Goal: Task Accomplishment & Management: Complete application form

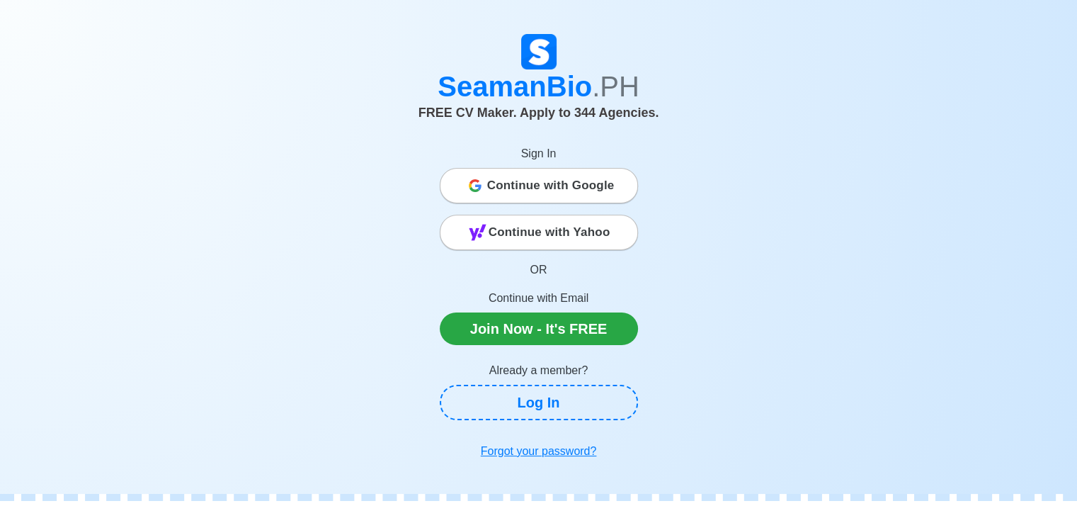
click at [569, 191] on span "Continue with Google" at bounding box center [550, 185] width 127 height 28
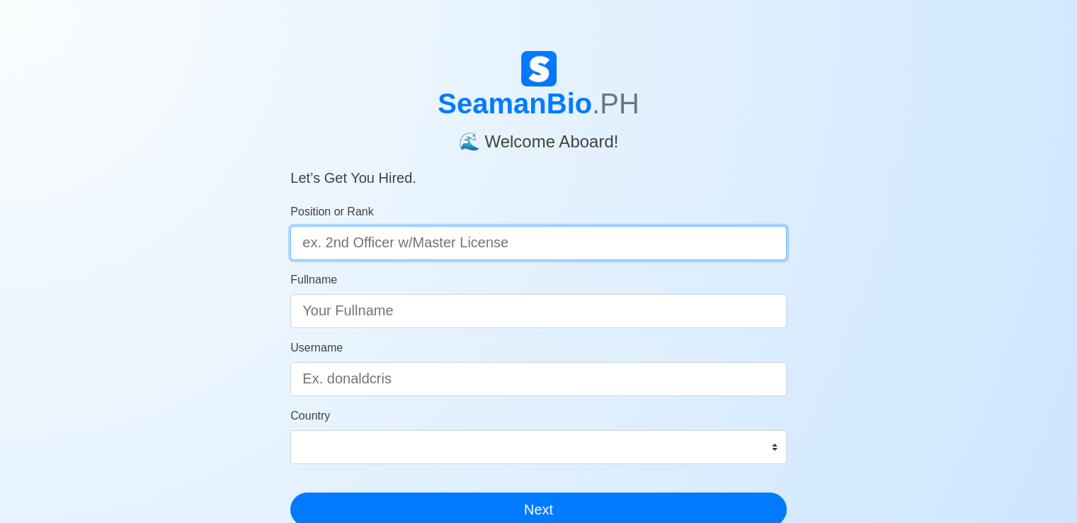
click at [479, 241] on input "Position or Rank" at bounding box center [538, 243] width 496 height 34
type input "Electrician Cadet"
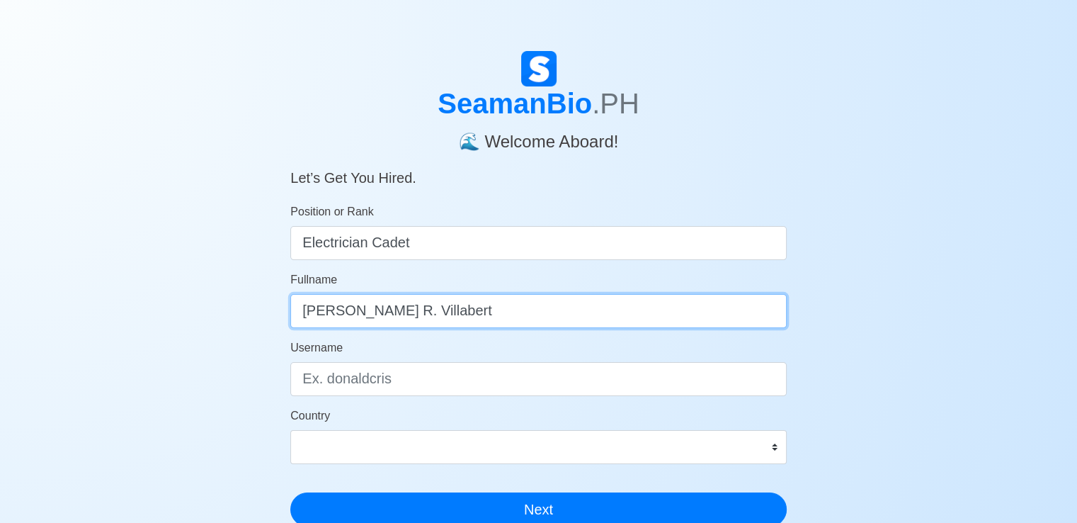
type input "Alex Jr. R. Villabert"
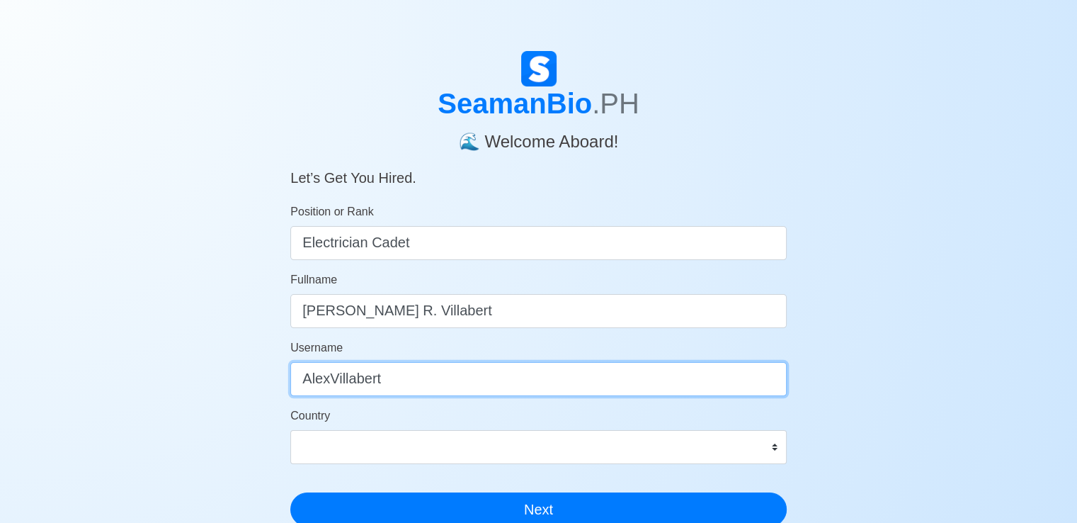
type input "AlexVillabert"
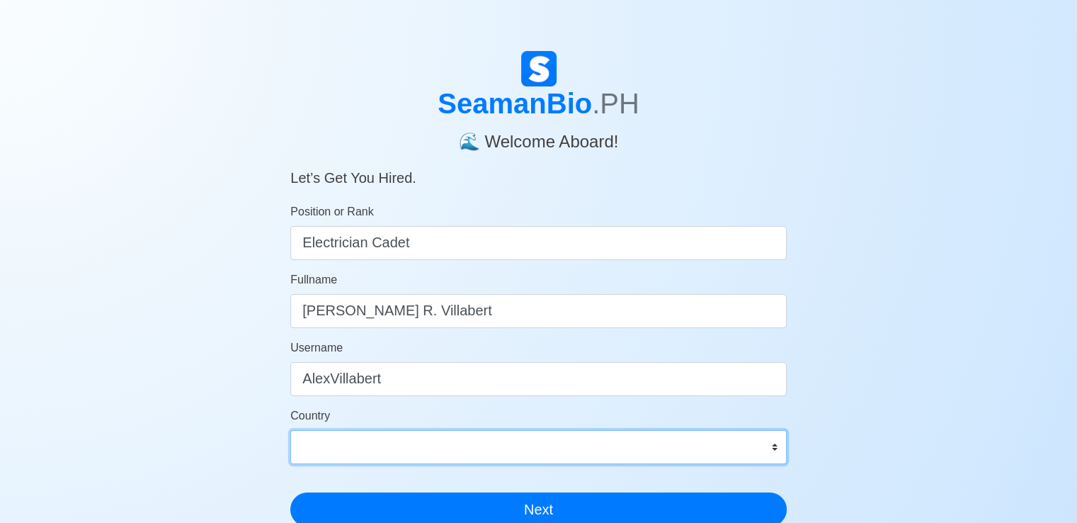
click at [404, 450] on select "Afghanistan Åland Islands Albania Algeria American Samoa Andorra Angola Anguill…" at bounding box center [538, 447] width 496 height 34
select select "PH"
click at [290, 430] on select "Afghanistan Åland Islands Albania Algeria American Samoa Andorra Angola Anguill…" at bounding box center [538, 447] width 496 height 34
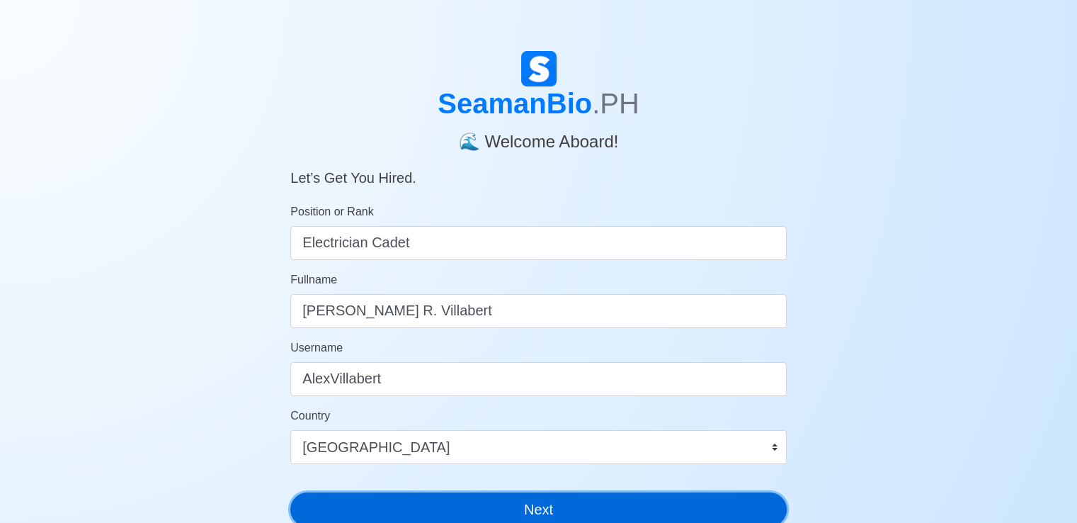
drag, startPoint x: 392, startPoint y: 503, endPoint x: 416, endPoint y: 491, distance: 26.3
click at [393, 503] on button "Next" at bounding box center [538, 509] width 496 height 34
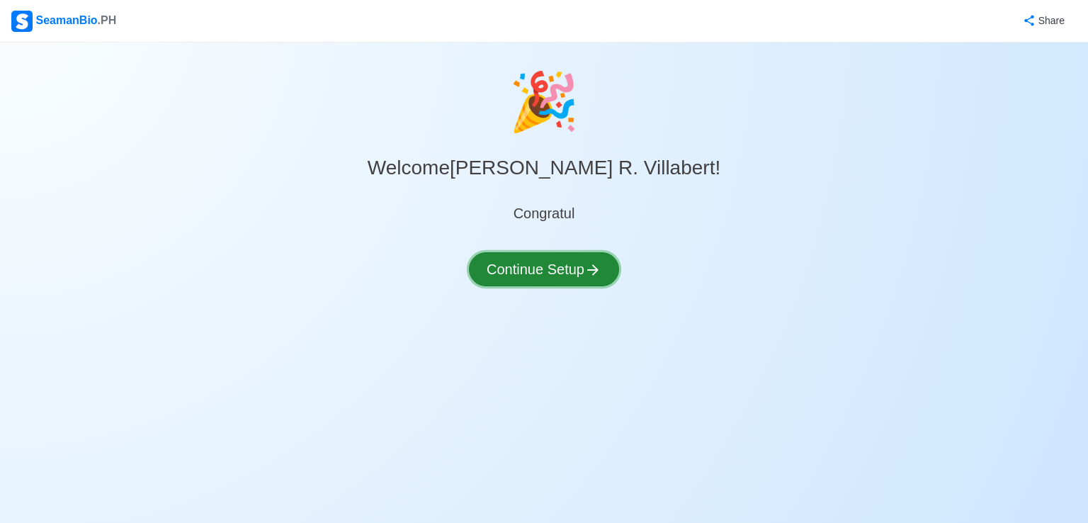
click at [558, 266] on button "Continue Setup" at bounding box center [544, 269] width 150 height 34
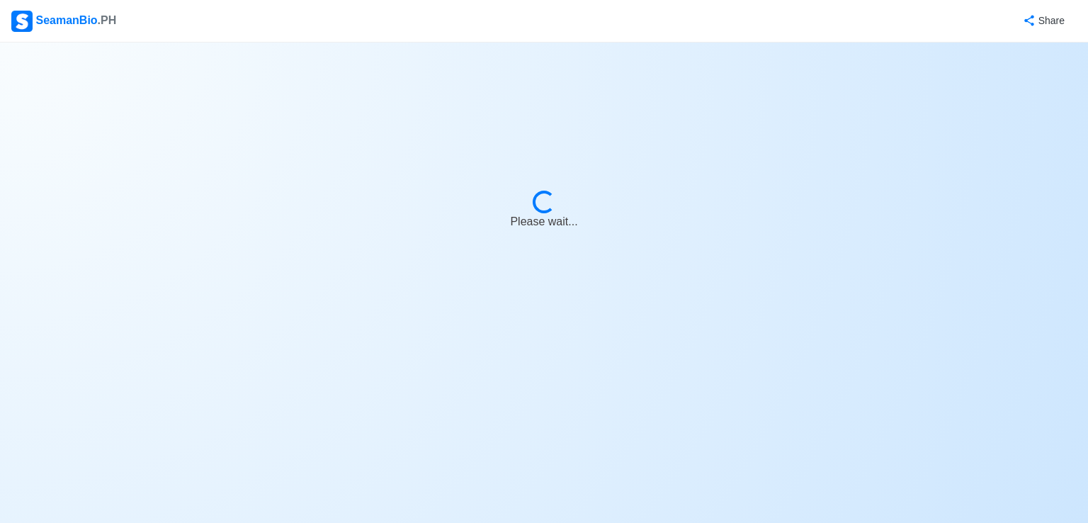
select select "Visible for Hiring"
select select "PH"
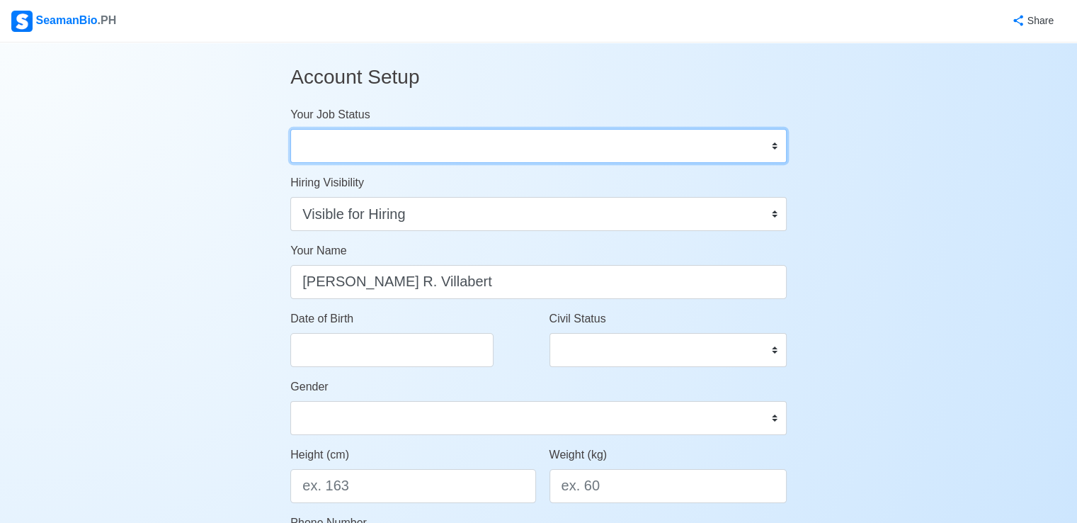
click at [399, 147] on select "Onboard Actively Looking for Job Not Looking for Job" at bounding box center [538, 146] width 496 height 34
select select "Actively Looking for Job"
click at [290, 129] on select "Onboard Actively Looking for Job Not Looking for Job" at bounding box center [538, 146] width 496 height 34
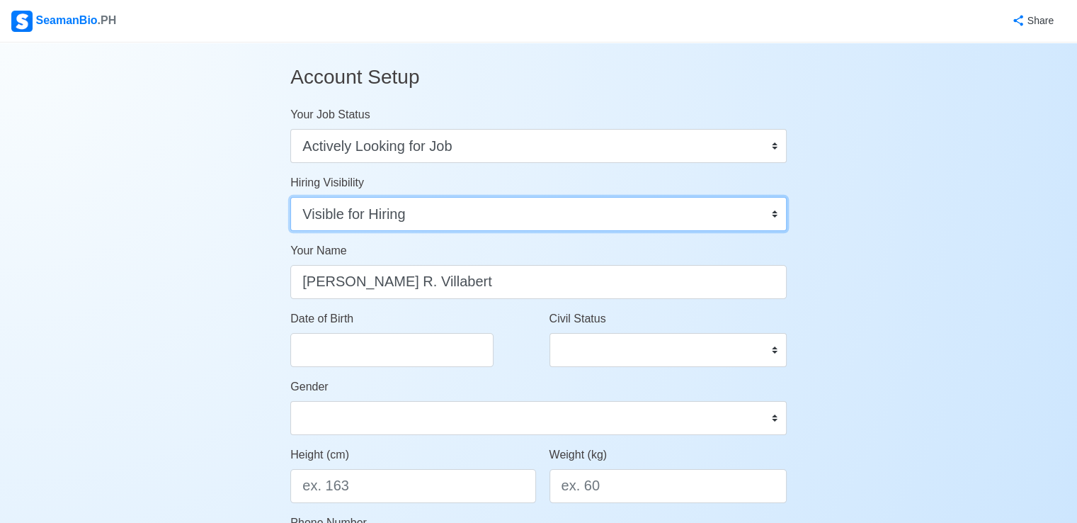
click at [426, 205] on select "Visible for Hiring Not Visible for Hiring" at bounding box center [538, 214] width 496 height 34
click at [290, 197] on select "Visible for Hiring Not Visible for Hiring" at bounding box center [538, 214] width 496 height 34
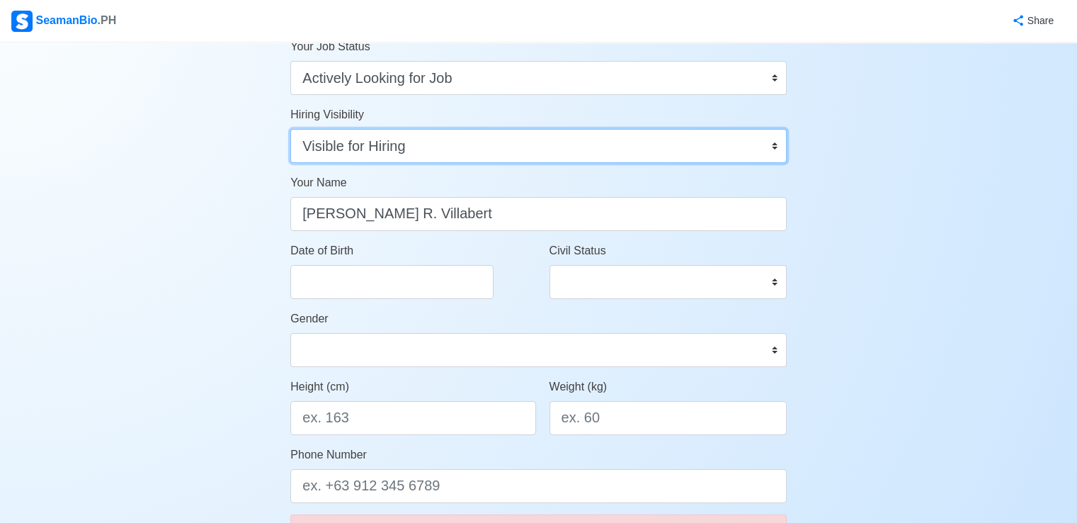
scroll to position [71, 0]
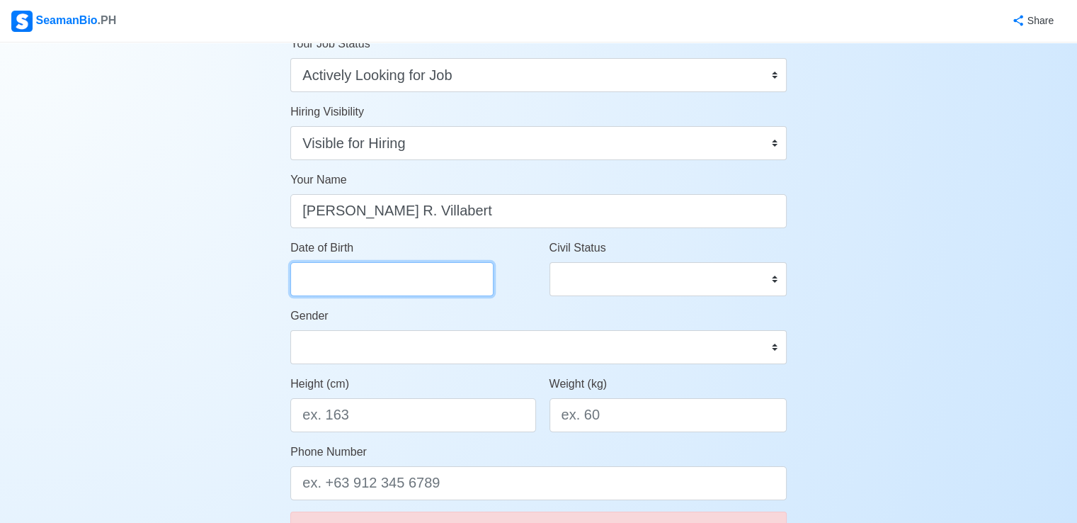
select select "****"
select select "*******"
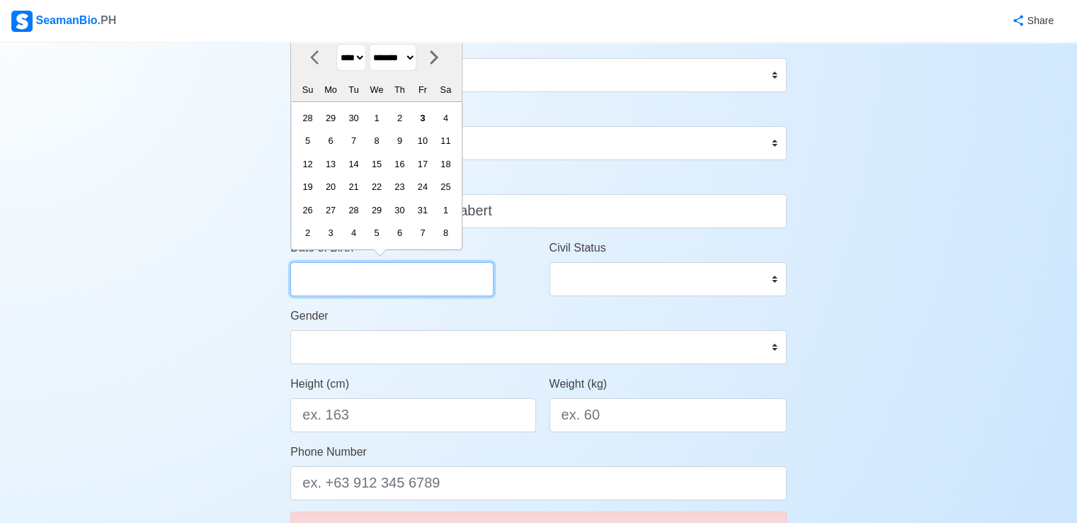
click at [414, 273] on input "Date of Birth" at bounding box center [391, 279] width 203 height 34
click at [362, 57] on select "**** **** **** **** **** **** **** **** **** **** **** **** **** **** **** ****…" at bounding box center [351, 58] width 30 height 28
select select "****"
click at [336, 44] on select "**** **** **** **** **** **** **** **** **** **** **** **** **** **** **** ****…" at bounding box center [351, 58] width 30 height 28
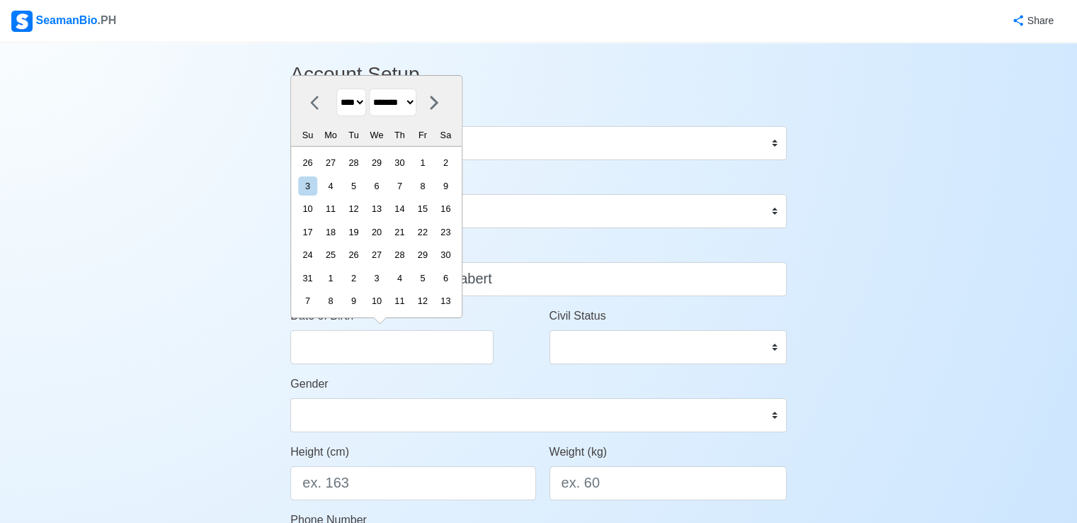
scroll to position [0, 0]
click at [402, 110] on select "******* ******** ***** ***** *** **** **** ****** ********* ******* ******** **…" at bounding box center [392, 105] width 47 height 28
select select "*****"
click at [375, 115] on select "******* ******** ***** ***** *** **** **** ****** ********* ******* ******** **…" at bounding box center [392, 105] width 47 height 28
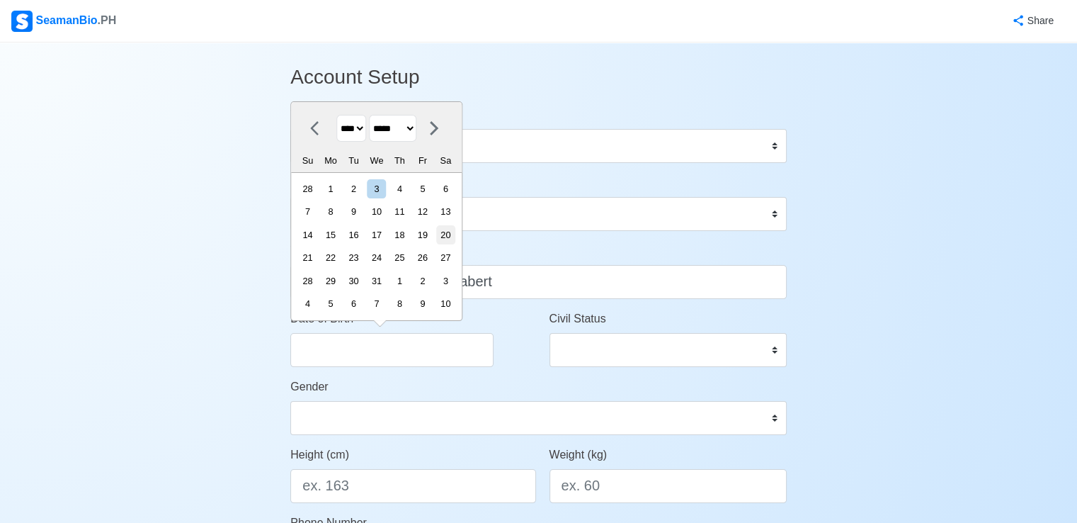
click at [448, 235] on div "20" at bounding box center [445, 234] width 19 height 19
type input "03/20/1999"
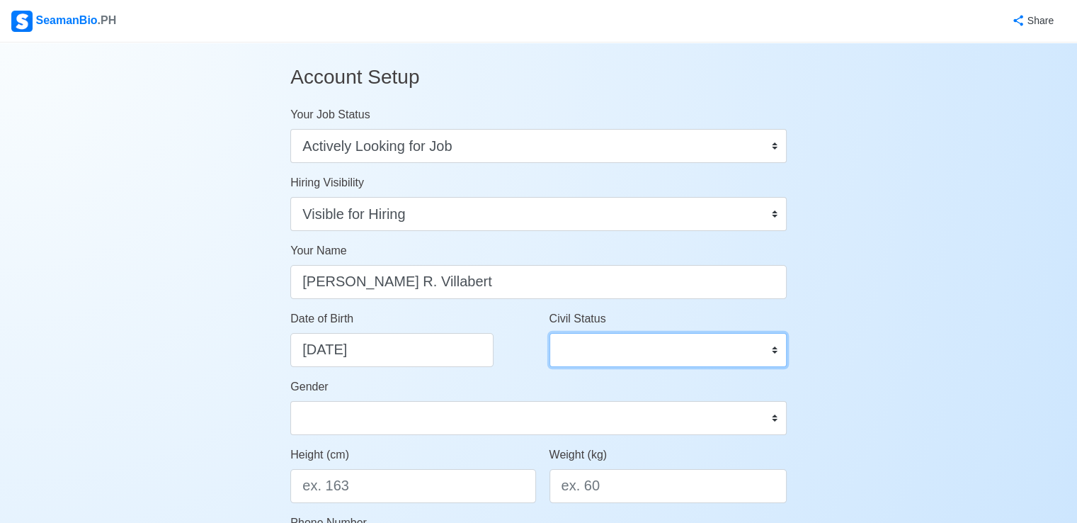
click at [596, 354] on select "Single Married Widowed Separated" at bounding box center [667, 350] width 237 height 34
select select "Single"
click at [549, 333] on select "Single Married Widowed Separated" at bounding box center [667, 350] width 237 height 34
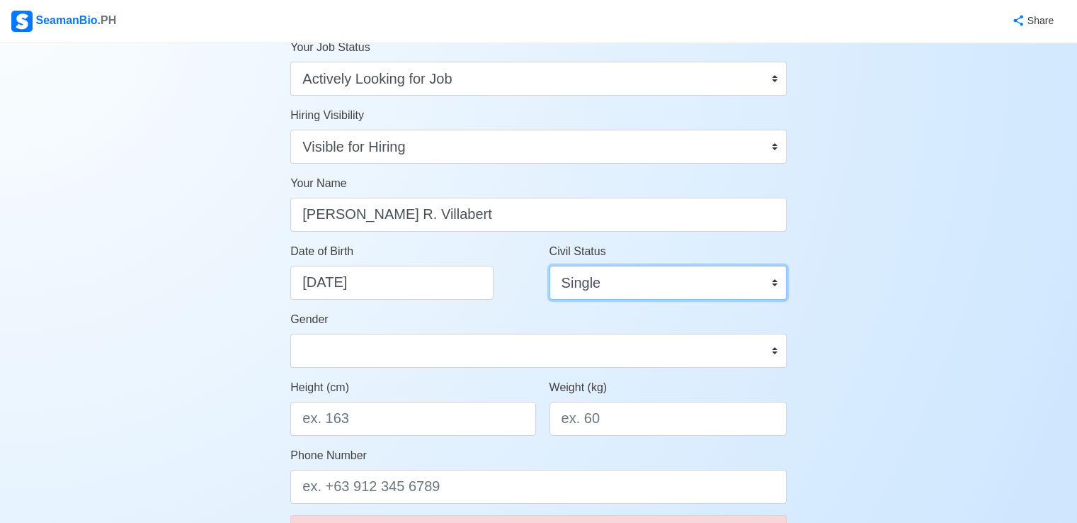
scroll to position [71, 0]
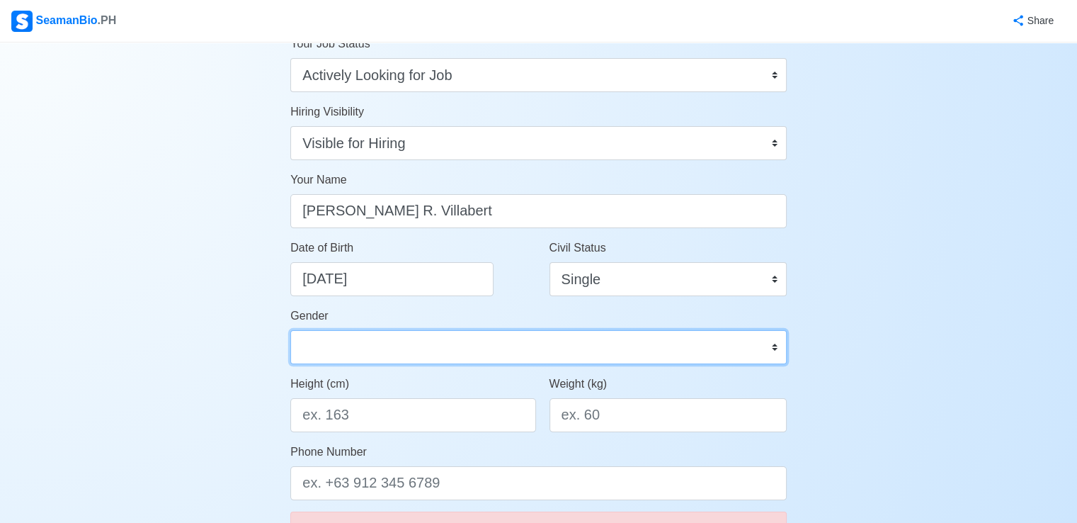
click at [431, 349] on select "Male Female" at bounding box center [538, 347] width 496 height 34
select select "[DEMOGRAPHIC_DATA]"
click at [290, 330] on select "Male Female" at bounding box center [538, 347] width 496 height 34
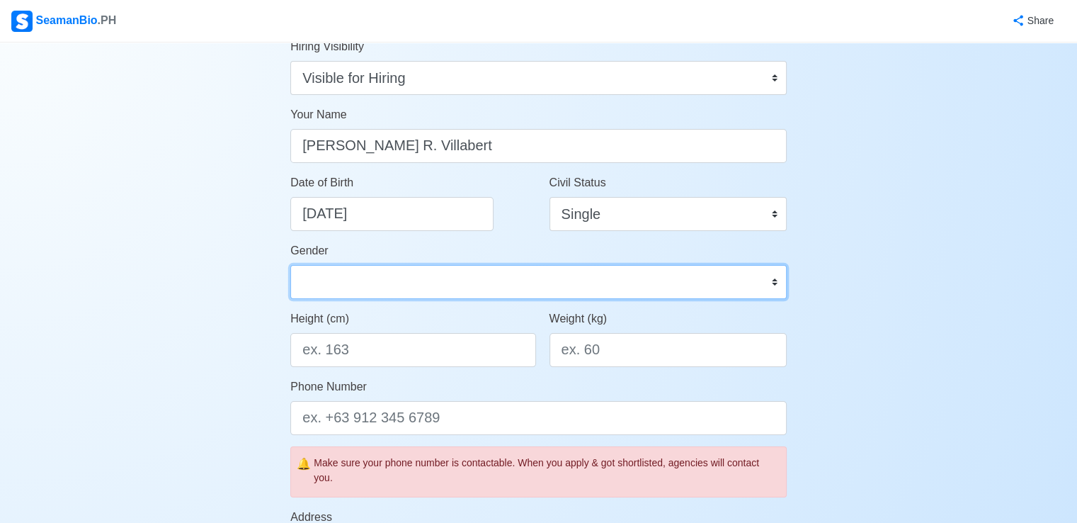
scroll to position [142, 0]
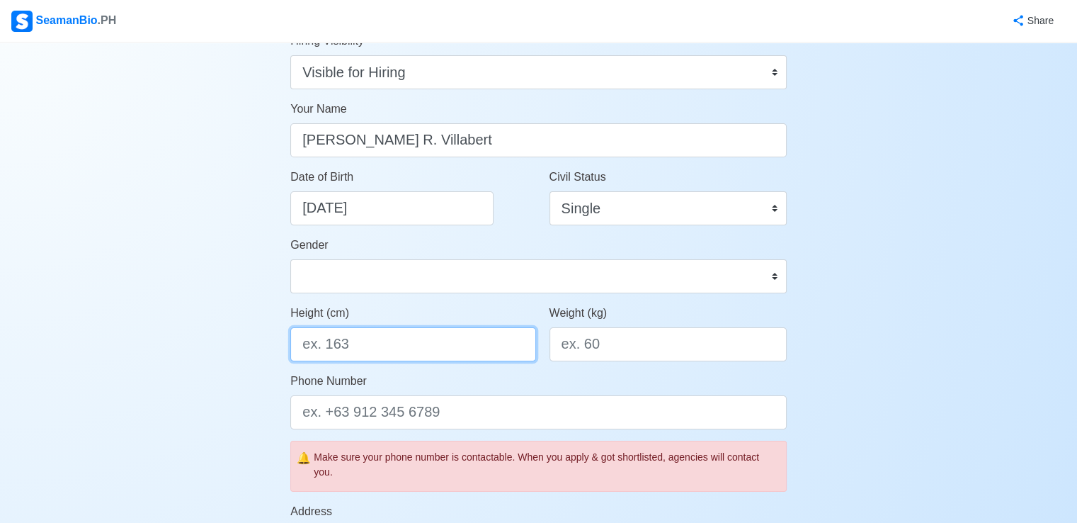
click at [411, 342] on input "Height (cm)" at bounding box center [412, 344] width 245 height 34
type input "156"
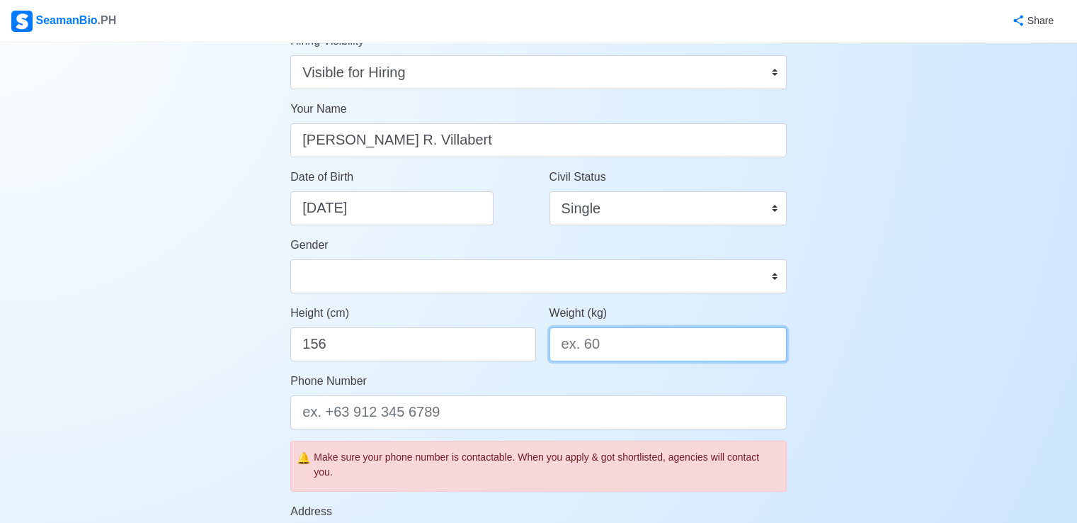
click at [627, 351] on input "Weight (kg)" at bounding box center [667, 344] width 237 height 34
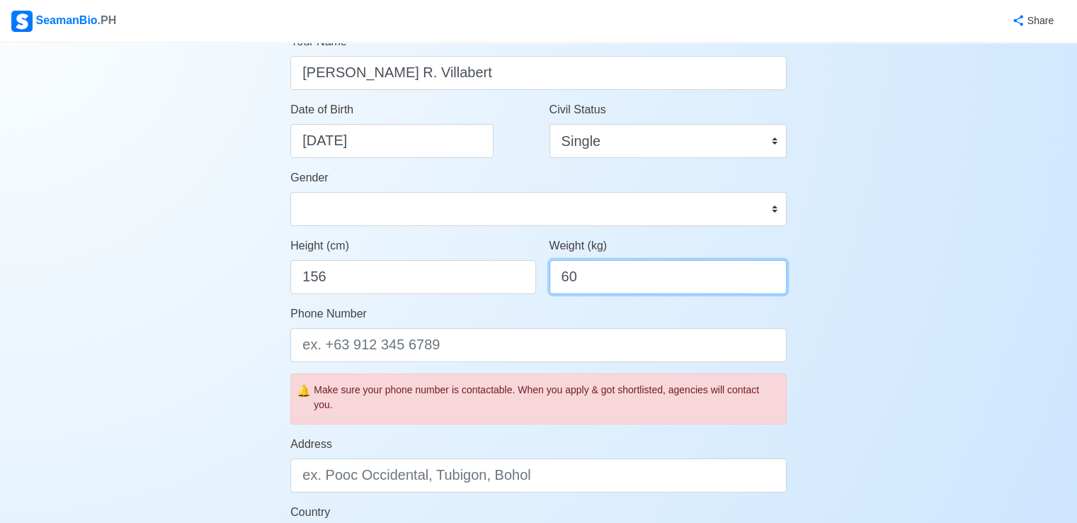
scroll to position [212, 0]
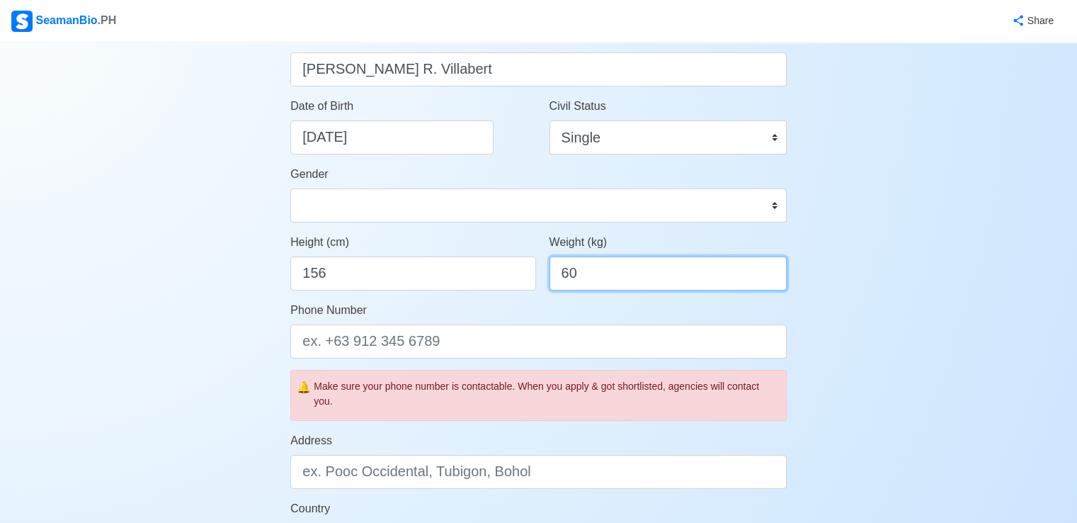
type input "60"
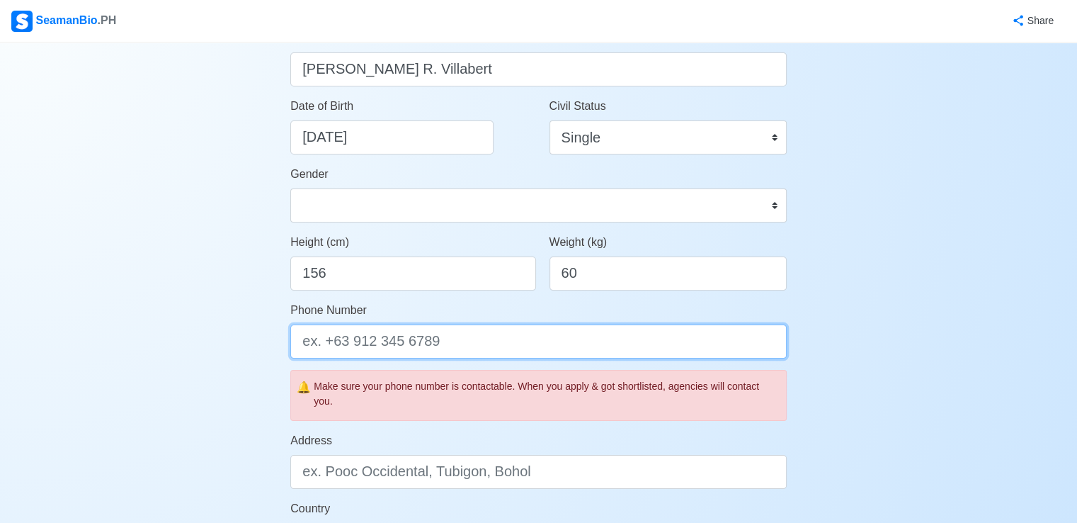
click at [422, 338] on input "Phone Number" at bounding box center [538, 341] width 496 height 34
type input "0"
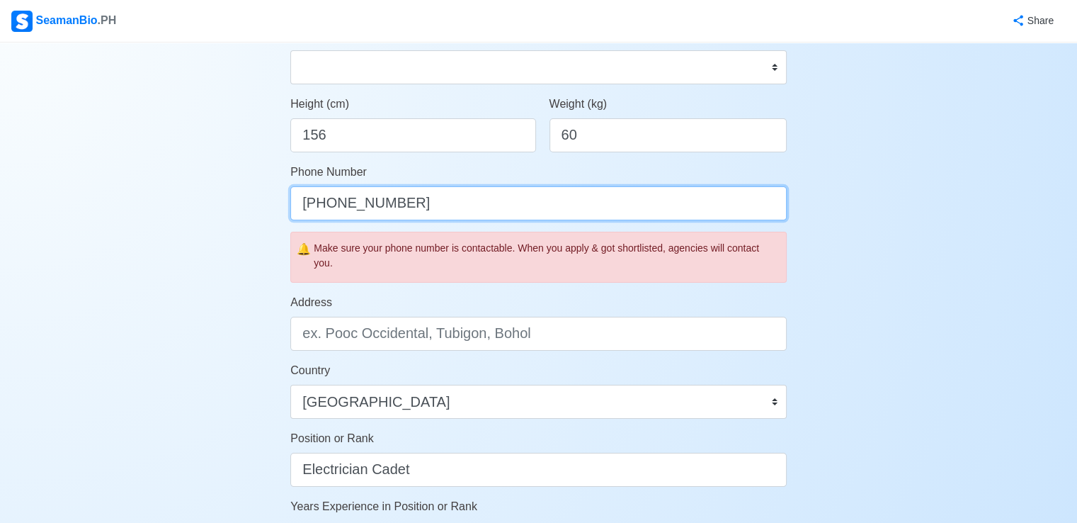
scroll to position [354, 0]
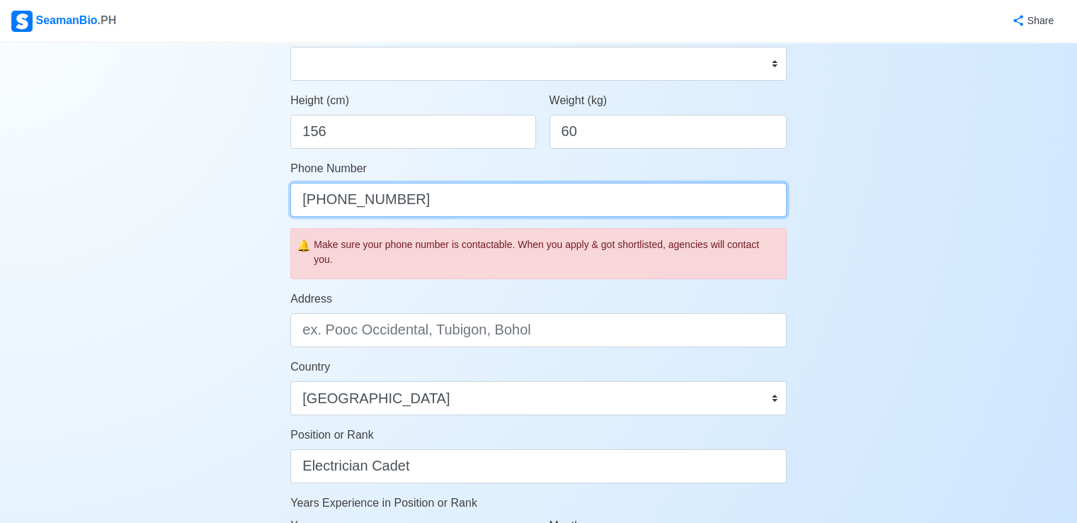
type input "[PHONE_NUMBER]"
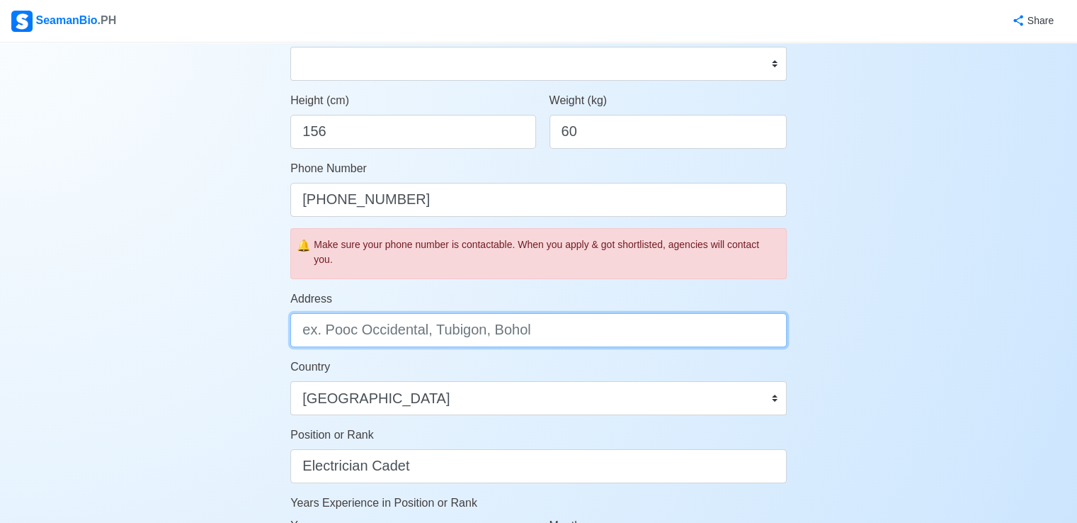
click at [428, 338] on input "Address" at bounding box center [538, 330] width 496 height 34
type input "Tambulig Zamboanga Del Sur"
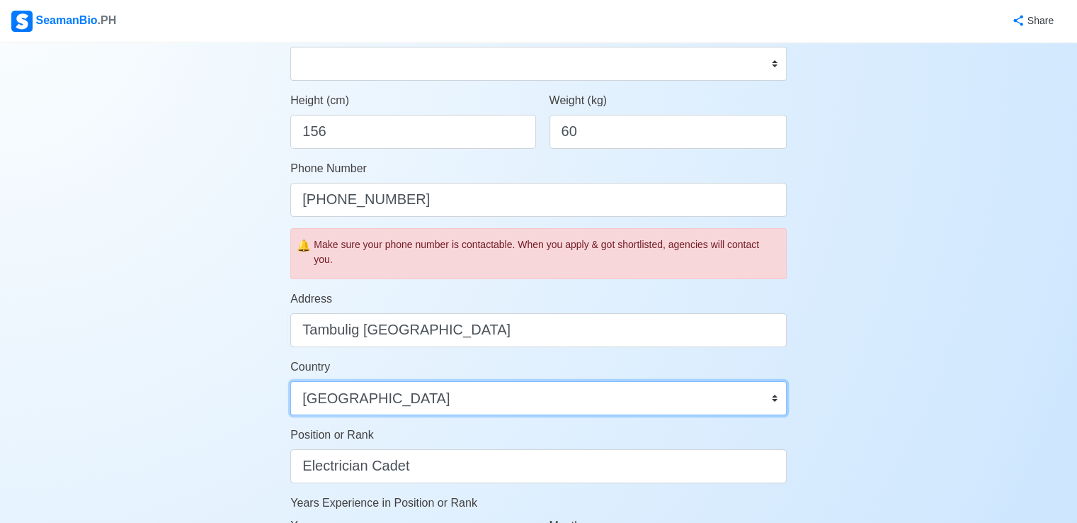
click at [427, 403] on select "Afghanistan Åland Islands Albania Algeria American Samoa Andorra Angola Anguill…" at bounding box center [538, 398] width 496 height 34
click at [420, 402] on select "Afghanistan Åland Islands Albania Algeria American Samoa Andorra Angola Anguill…" at bounding box center [538, 398] width 496 height 34
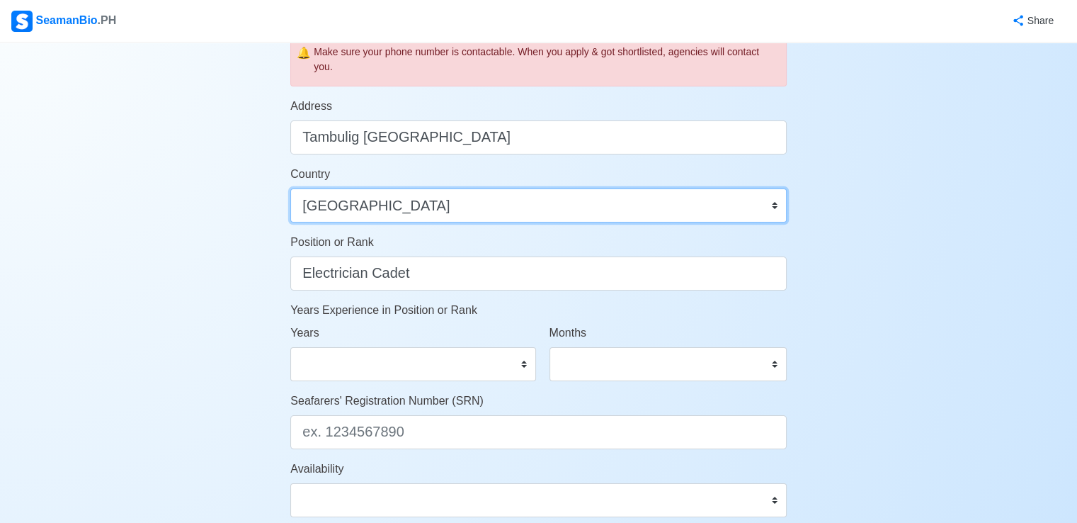
scroll to position [566, 0]
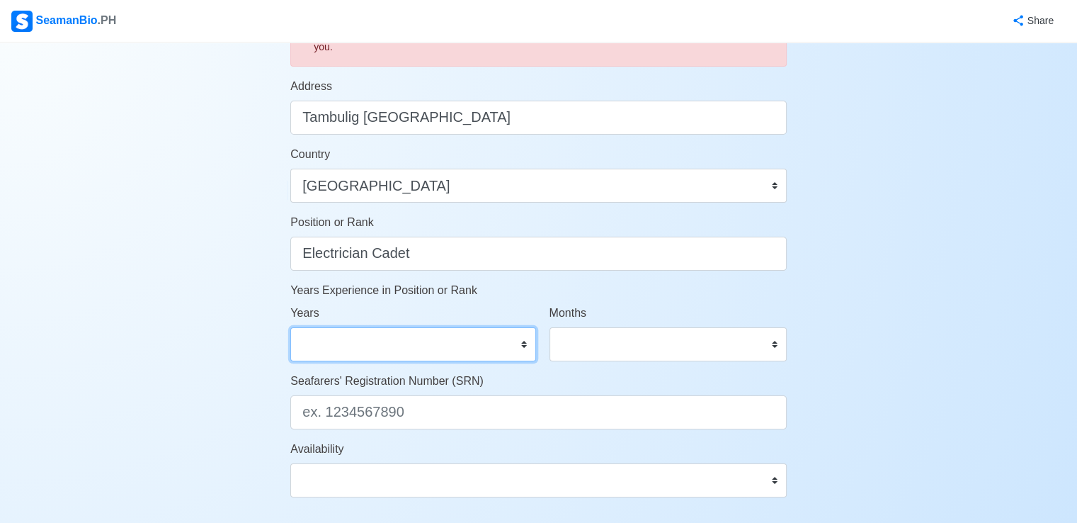
click at [462, 351] on select "0 1 2 3 4 5 6 7 8 9 10 11 12 13 14 15 16 17 18 19 20 21 22 23 24 25 26 27 28 29…" at bounding box center [412, 344] width 245 height 34
select select "0"
click at [290, 327] on select "0 1 2 3 4 5 6 7 8 9 10 11 12 13 14 15 16 17 18 19 20 21 22 23 24 25 26 27 28 29…" at bounding box center [412, 344] width 245 height 34
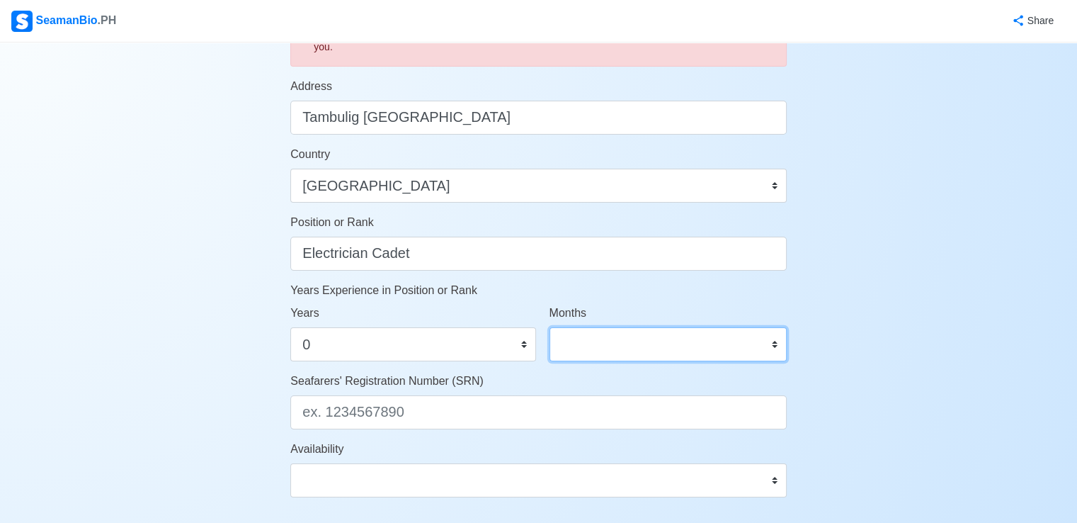
click at [637, 339] on select "0 1 2 3 4 5 6 7 8 9 10 11" at bounding box center [667, 344] width 237 height 34
select select "0"
click at [549, 327] on select "0 1 2 3 4 5 6 7 8 9 10 11" at bounding box center [667, 344] width 237 height 34
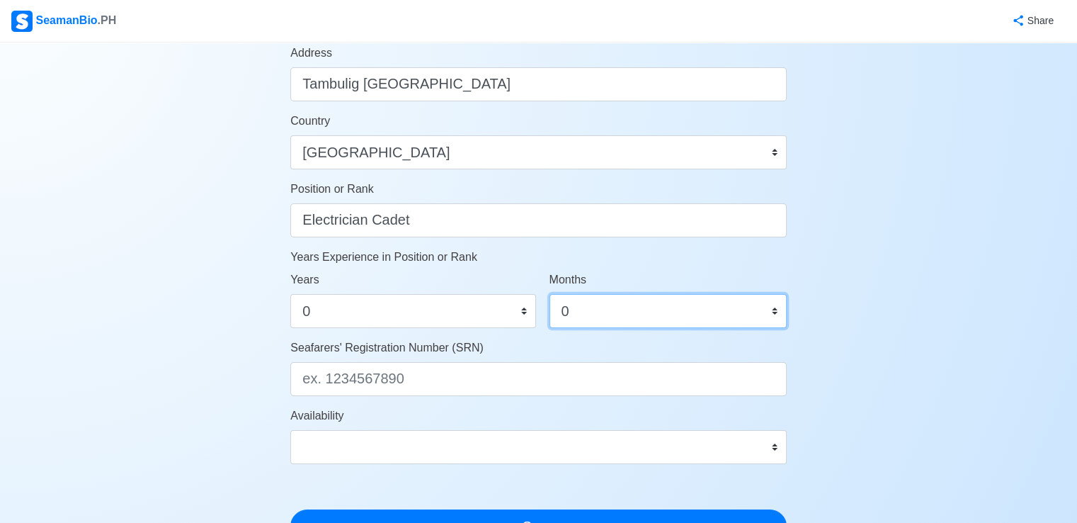
scroll to position [779, 0]
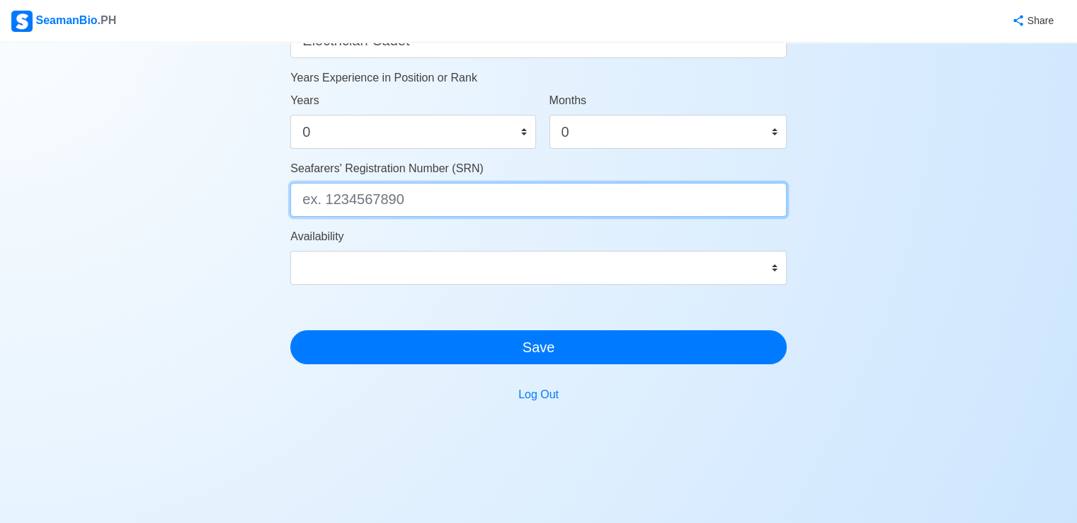
click at [422, 207] on input "Seafarers' Registration Number (SRN)" at bounding box center [538, 200] width 496 height 34
type input "9903200093"
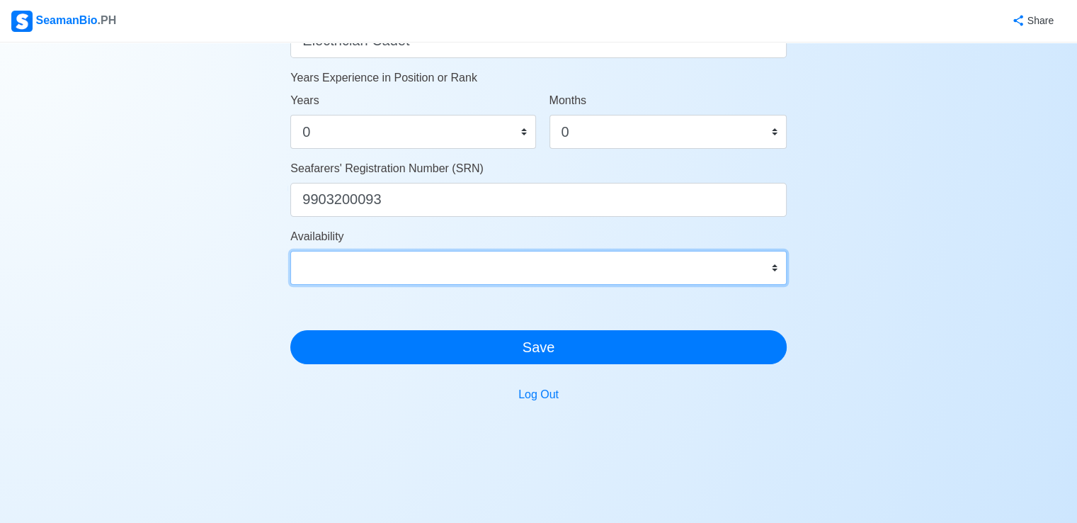
click at [399, 264] on select "Immediate Nov 2025 Dec 2025 Jan 2026 Feb 2026 Mar 2026 Apr 2026 May 2026 Jun 20…" at bounding box center [538, 268] width 496 height 34
select select "4102416000000"
click at [290, 251] on select "Immediate Nov 2025 Dec 2025 Jan 2026 Feb 2026 Mar 2026 Apr 2026 May 2026 Jun 20…" at bounding box center [538, 268] width 496 height 34
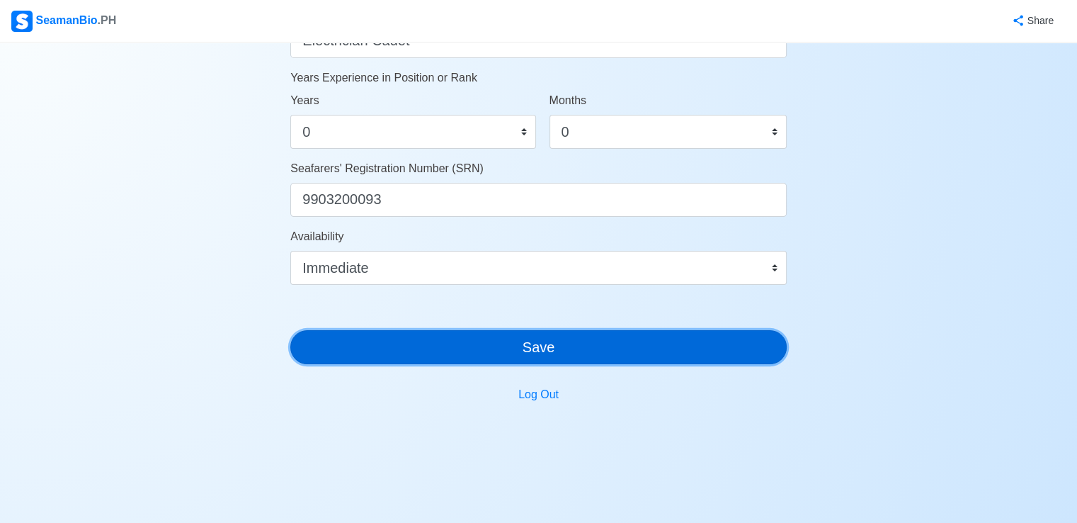
click at [422, 352] on button "Save" at bounding box center [538, 347] width 496 height 34
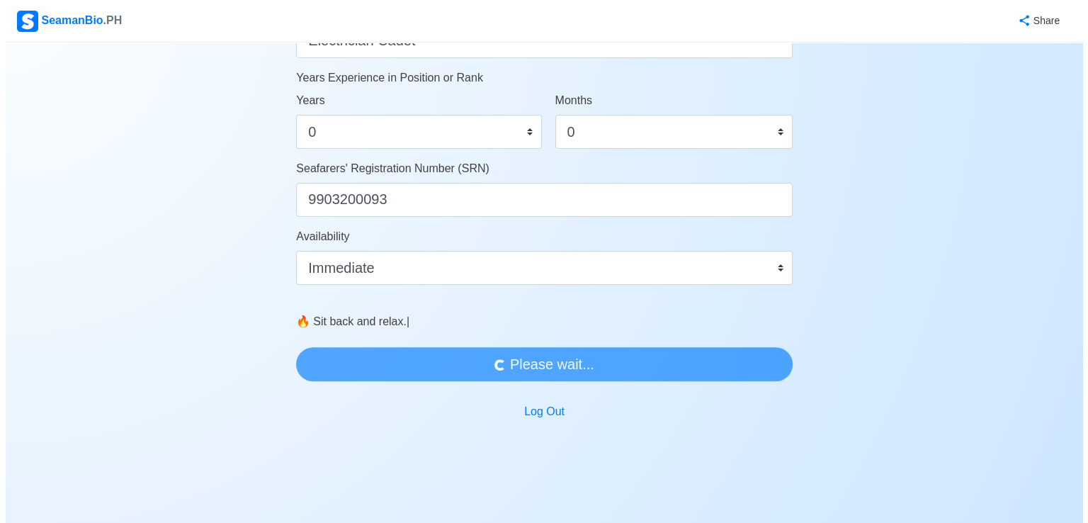
scroll to position [0, 0]
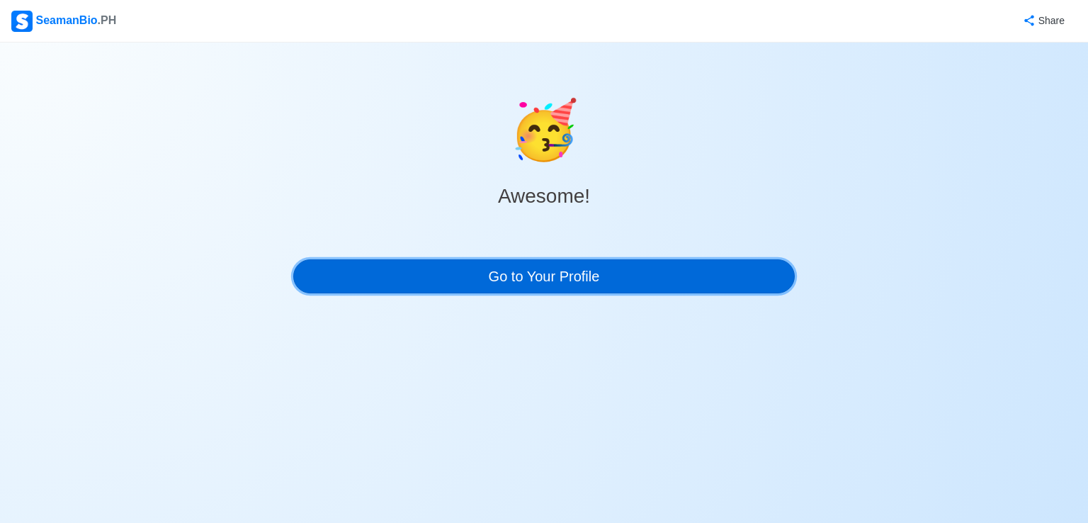
click at [487, 284] on link "Go to Your Profile" at bounding box center [543, 276] width 501 height 34
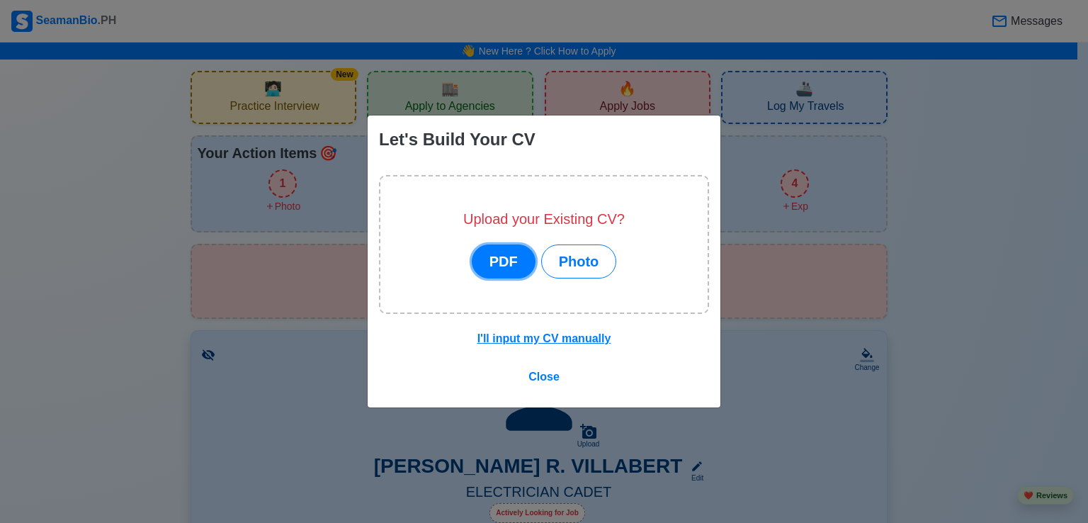
click at [516, 267] on button "PDF" at bounding box center [504, 261] width 64 height 34
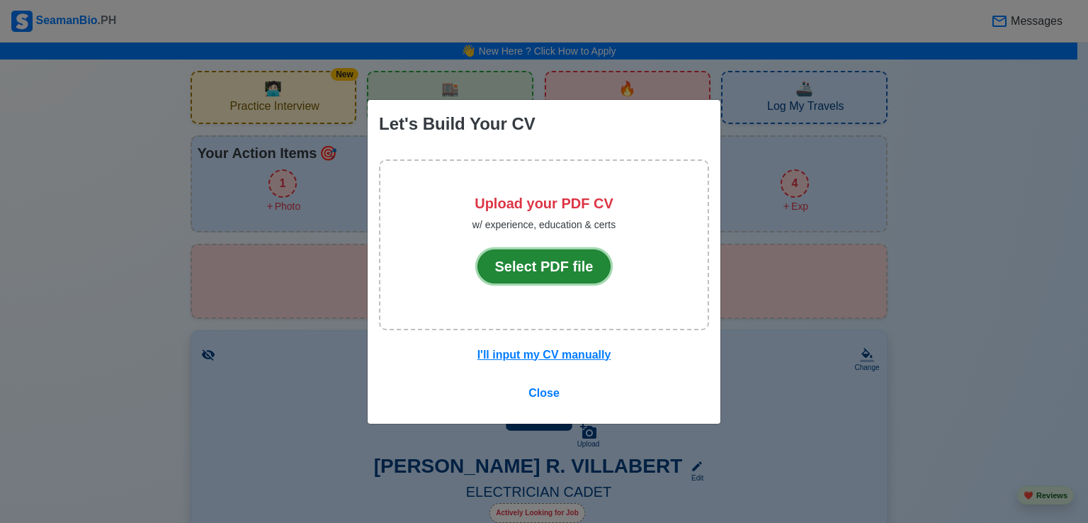
click at [518, 270] on button "Select PDF file" at bounding box center [544, 266] width 134 height 34
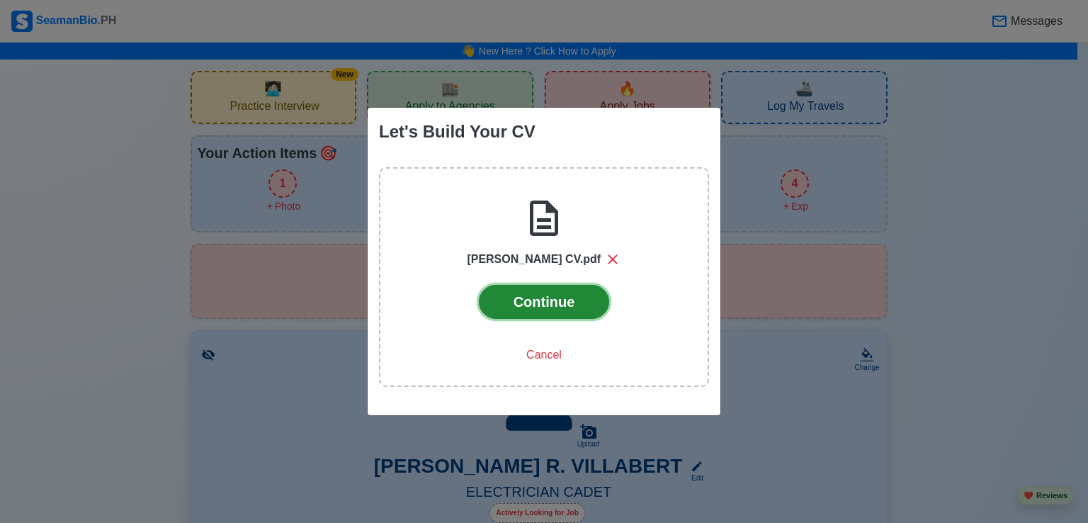
click at [561, 304] on button "Continue" at bounding box center [544, 302] width 131 height 34
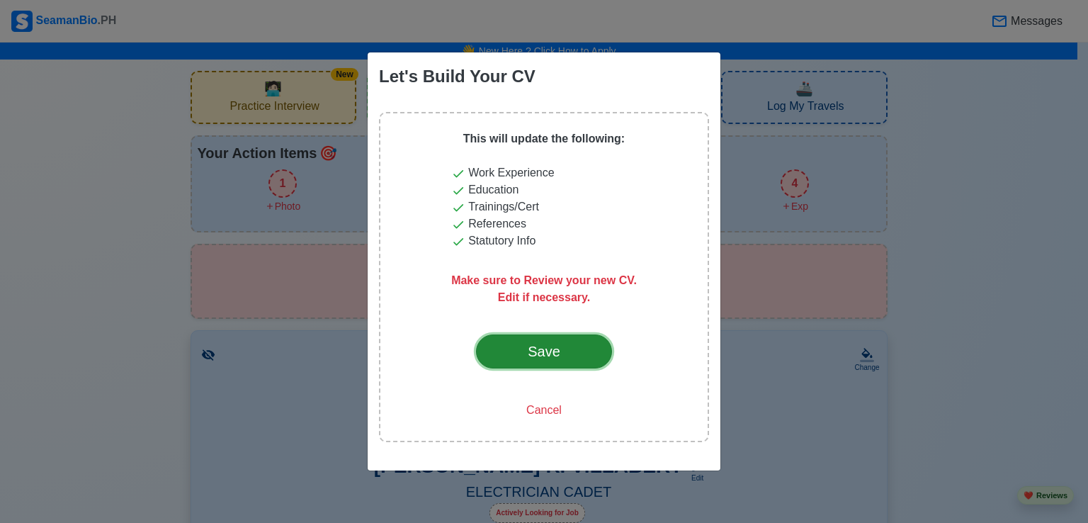
click at [542, 348] on div "Save" at bounding box center [544, 351] width 67 height 21
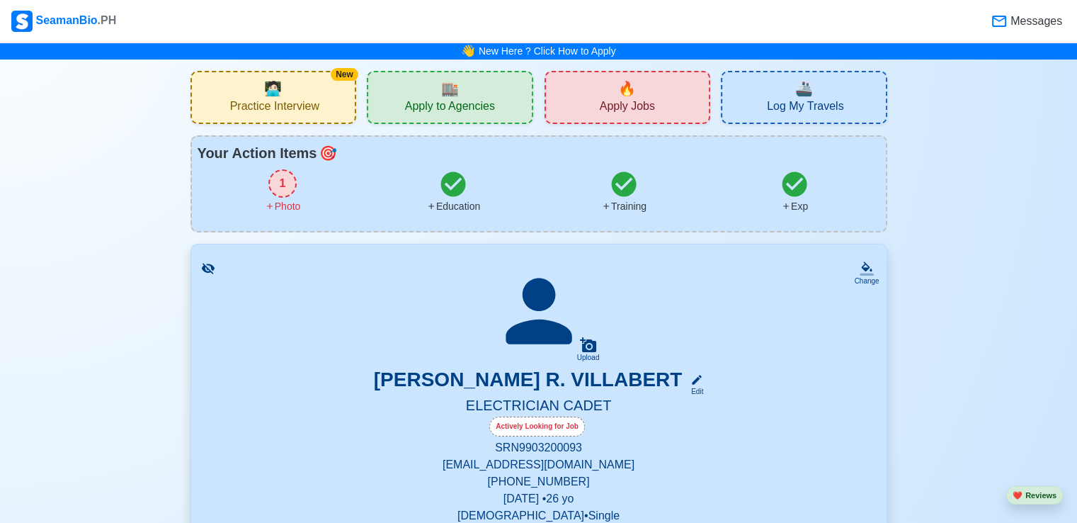
click at [457, 106] on span "Apply to Agencies" at bounding box center [450, 108] width 90 height 18
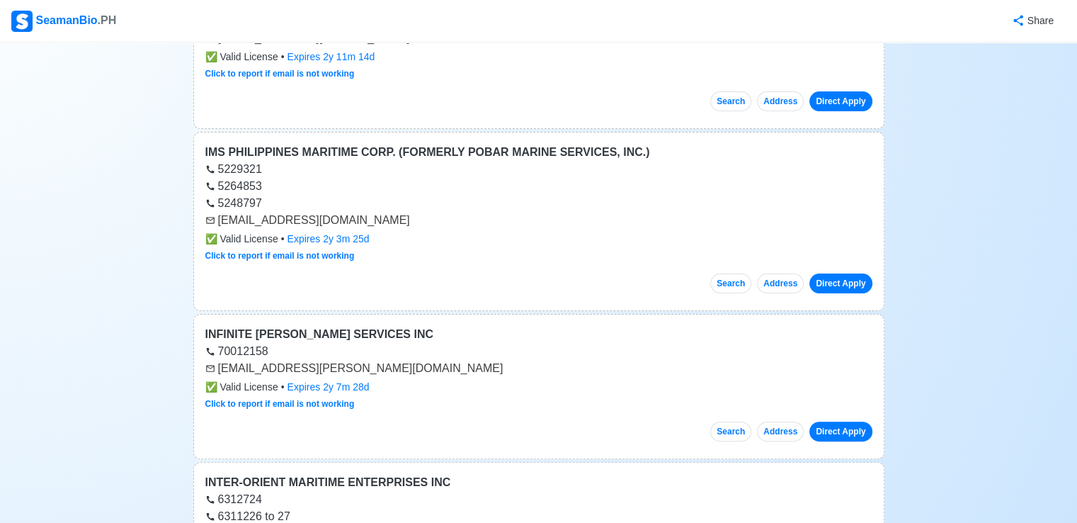
scroll to position [212, 0]
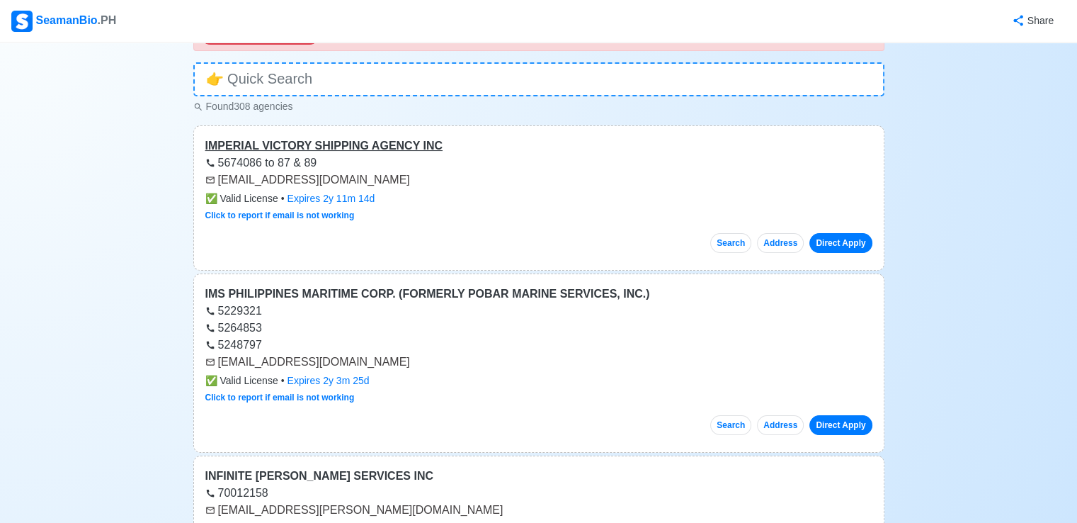
click at [370, 142] on div "IMPERIAL VICTORY SHIPPING AGENCY INC" at bounding box center [538, 145] width 667 height 17
click at [855, 245] on button "Direct Apply" at bounding box center [840, 243] width 62 height 20
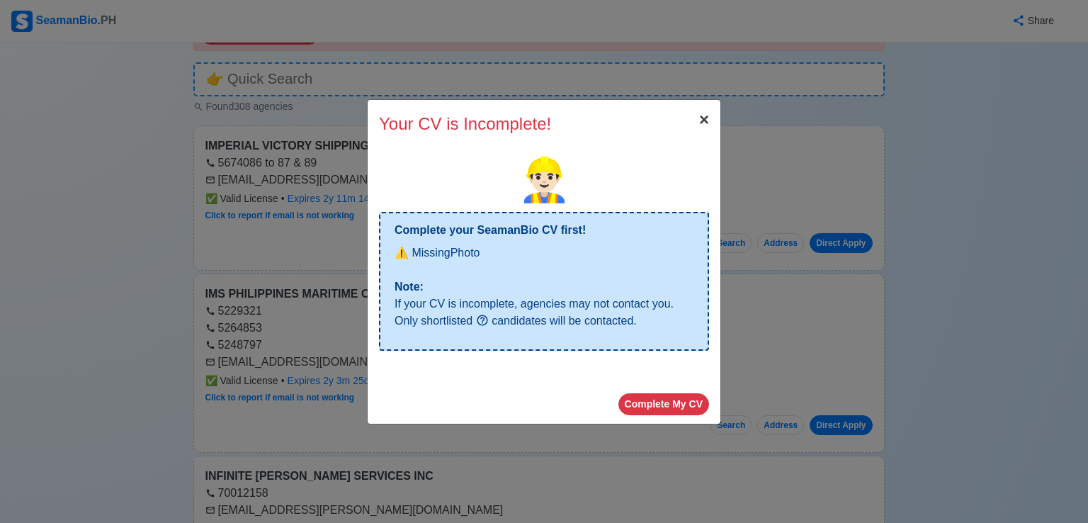
click at [700, 121] on span "×" at bounding box center [704, 119] width 10 height 19
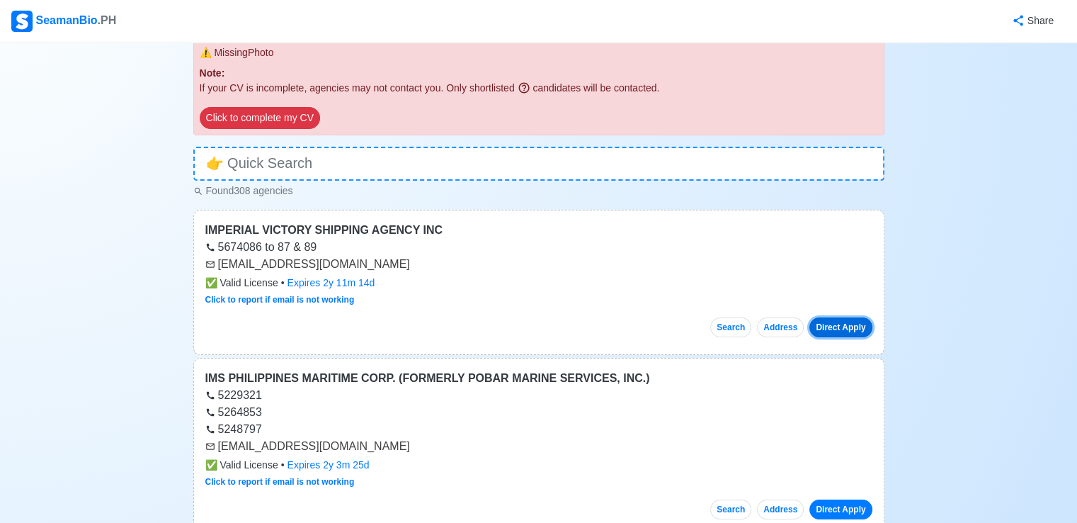
scroll to position [0, 0]
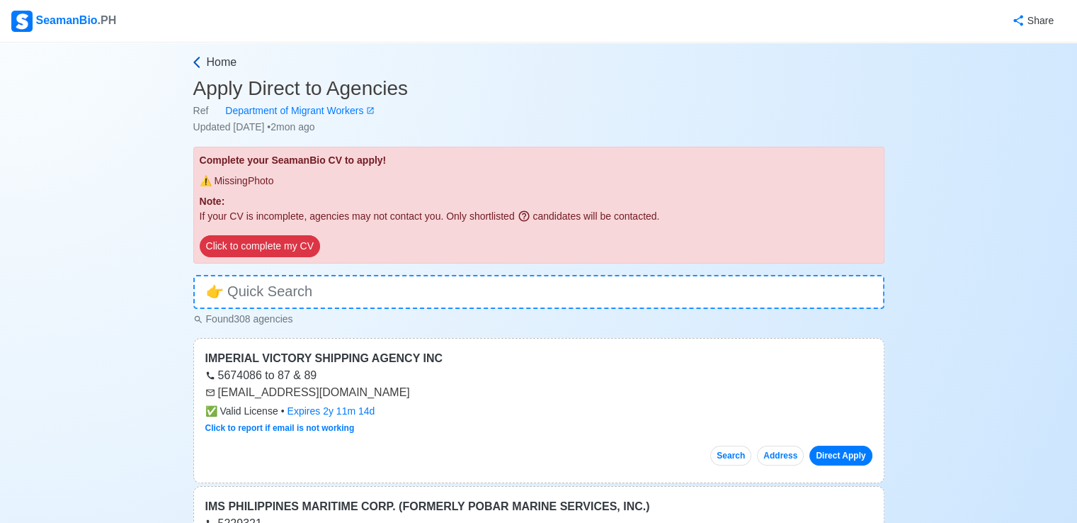
click at [205, 60] on link "Home" at bounding box center [537, 62] width 695 height 17
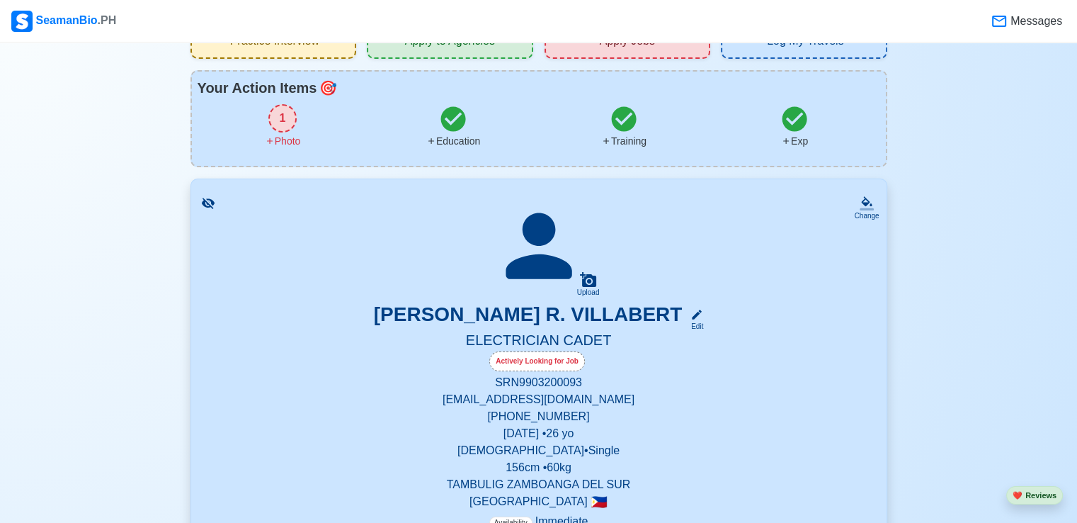
scroll to position [71, 0]
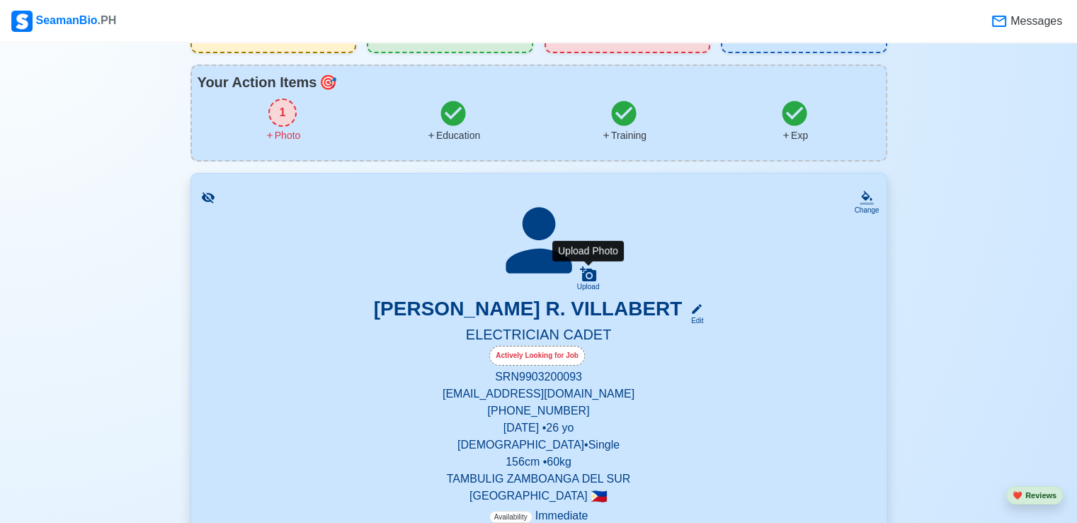
click at [586, 275] on icon at bounding box center [588, 273] width 16 height 15
click at [0, 0] on input "Upload" at bounding box center [0, 0] width 0 height 0
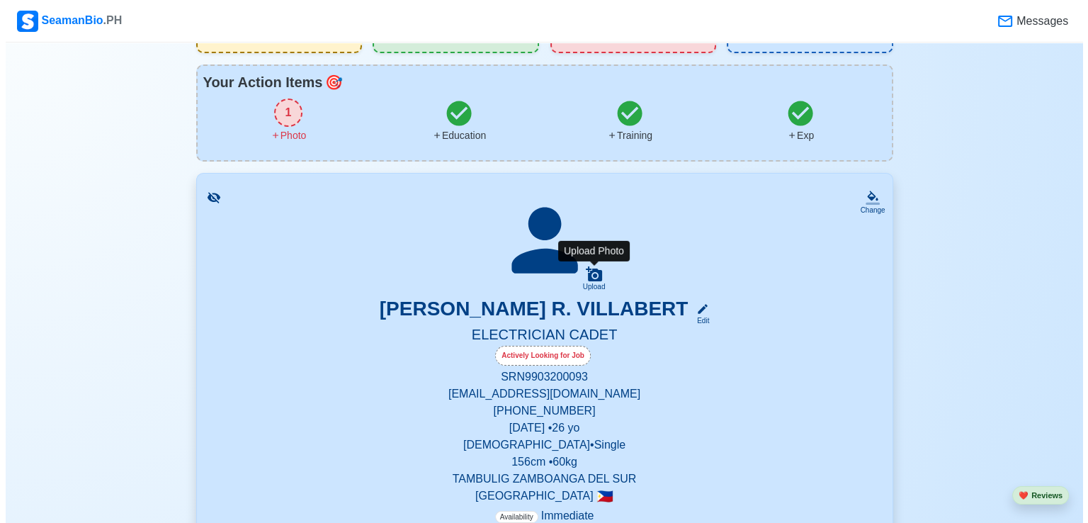
scroll to position [0, 0]
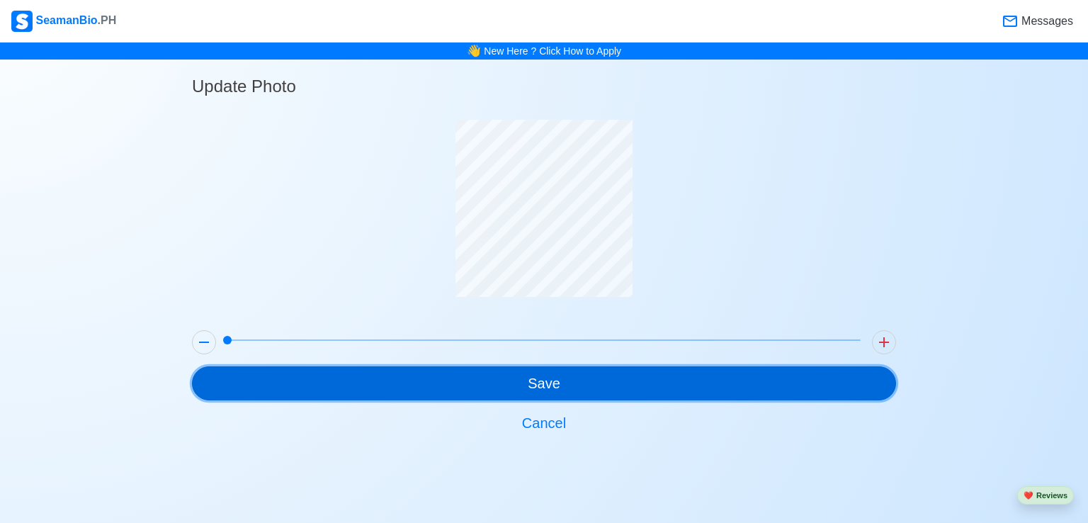
click at [582, 392] on button "Save" at bounding box center [544, 383] width 704 height 34
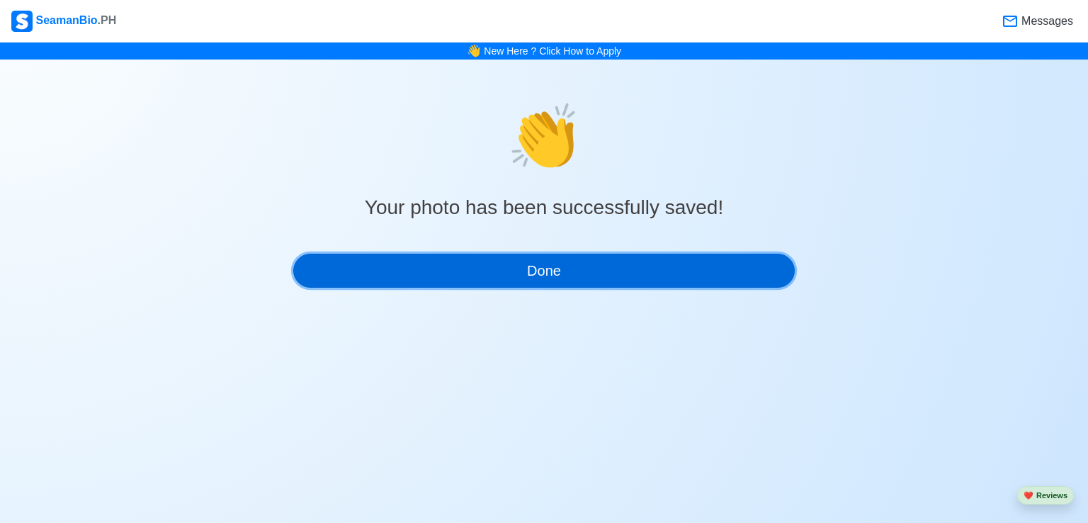
click at [477, 273] on button "Done" at bounding box center [543, 271] width 501 height 34
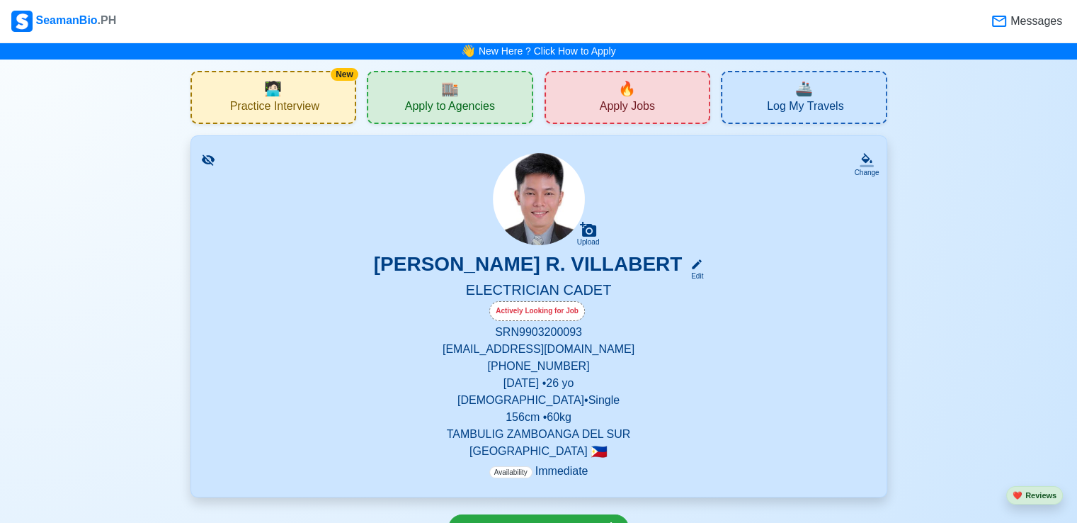
click at [442, 99] on span "Apply to Agencies" at bounding box center [450, 108] width 90 height 18
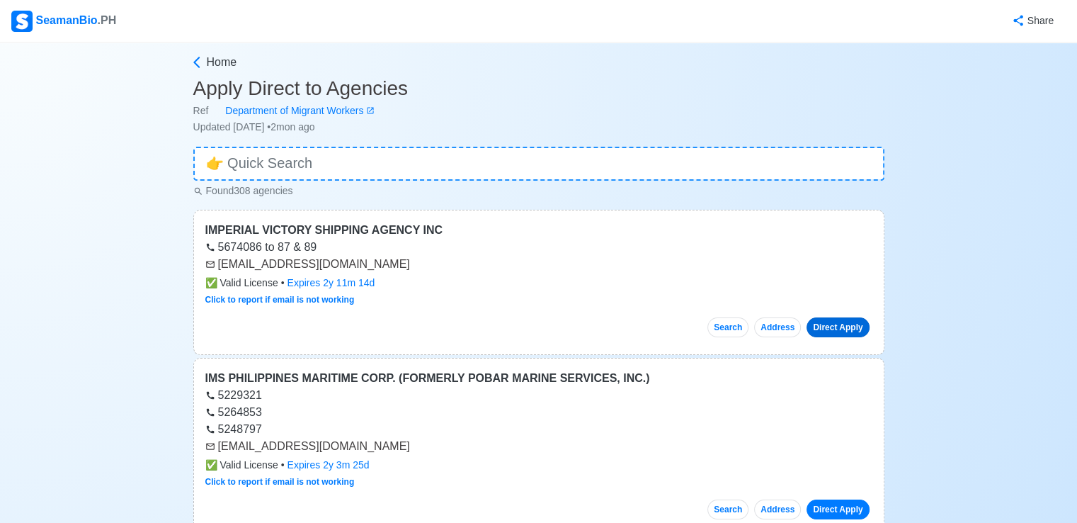
click at [840, 324] on link "Direct Apply" at bounding box center [838, 327] width 62 height 20
click at [853, 324] on link "Direct Apply" at bounding box center [838, 327] width 62 height 20
click at [463, 286] on div "✅ Valid License • Expires 2y 11m 14d" at bounding box center [538, 282] width 667 height 15
click at [304, 232] on div "IMPERIAL VICTORY SHIPPING AGENCY INC" at bounding box center [538, 230] width 667 height 17
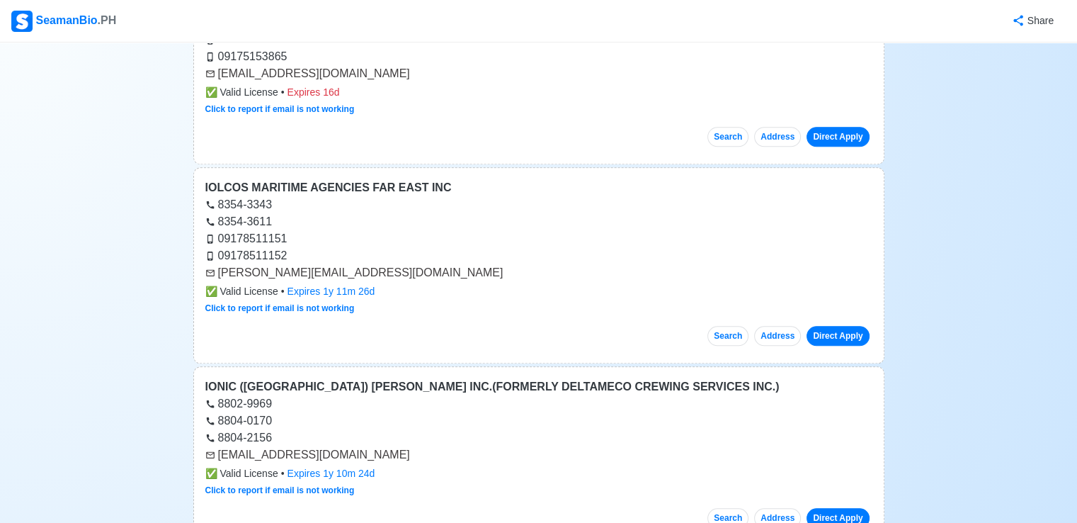
scroll to position [1416, 0]
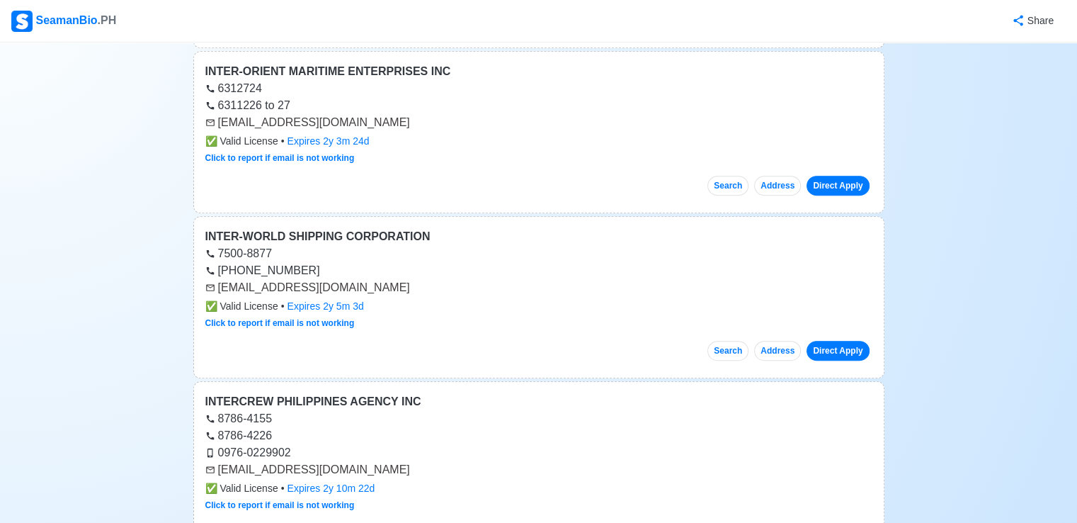
scroll to position [212, 0]
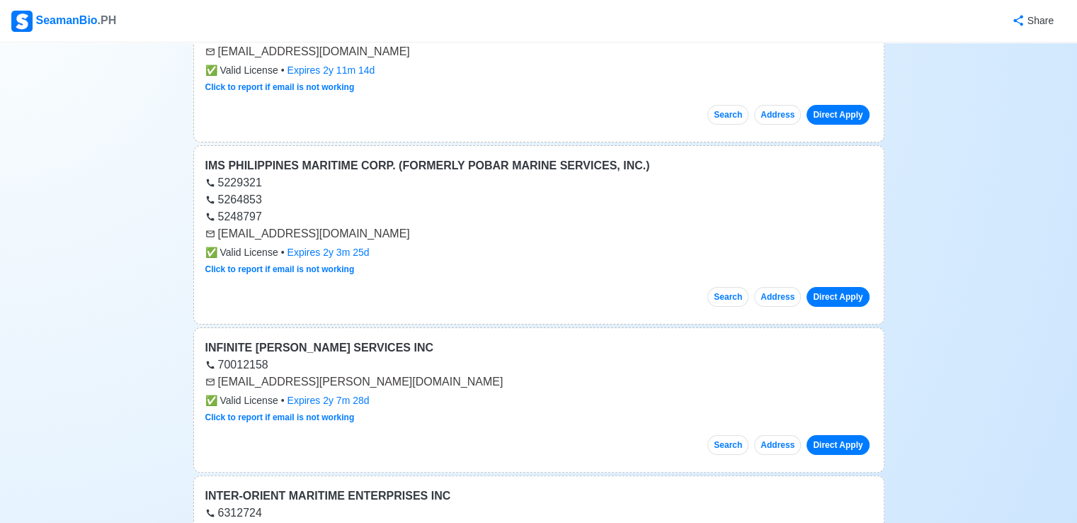
click at [61, 18] on div "SeamanBio .PH" at bounding box center [63, 21] width 105 height 21
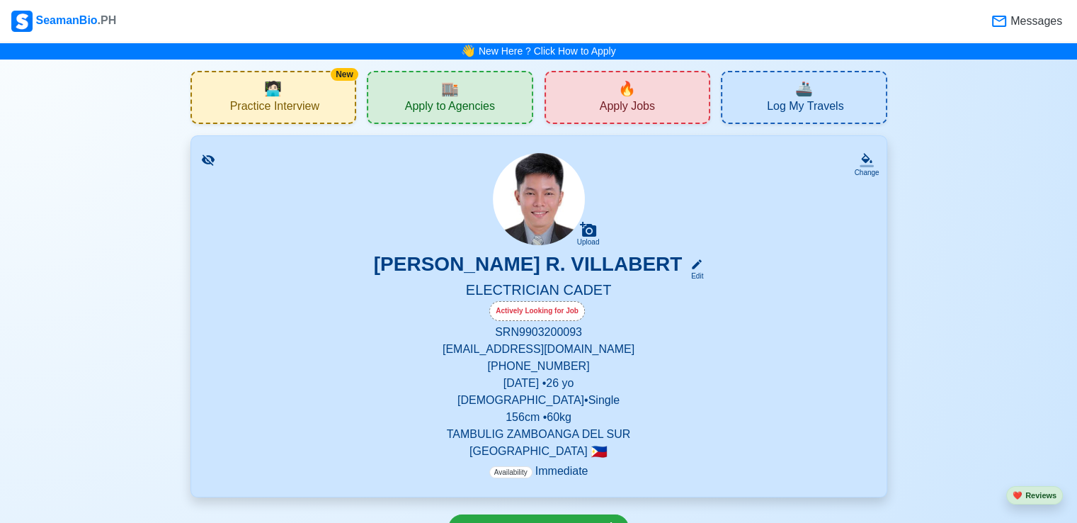
click at [615, 107] on span "Apply Jobs" at bounding box center [627, 108] width 55 height 18
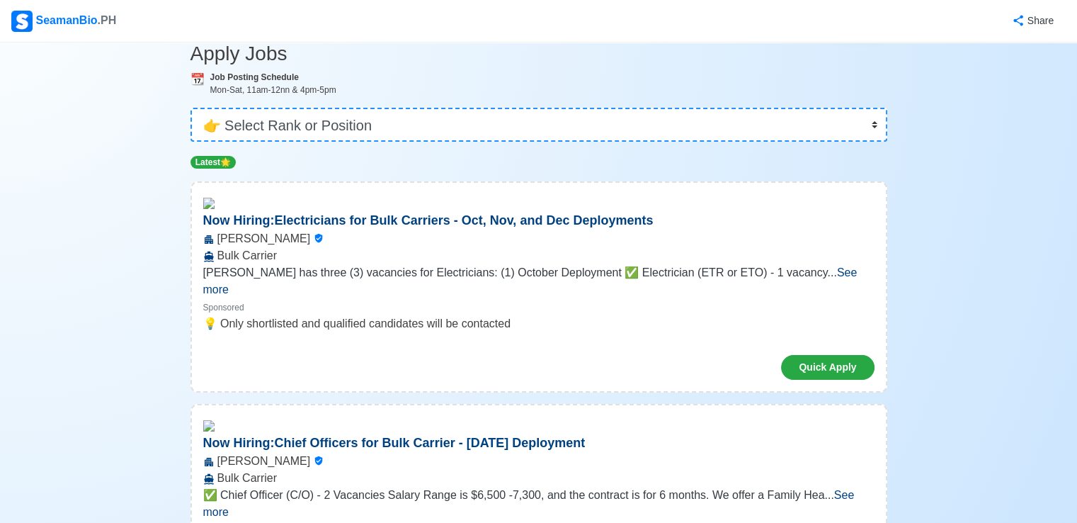
scroll to position [71, 0]
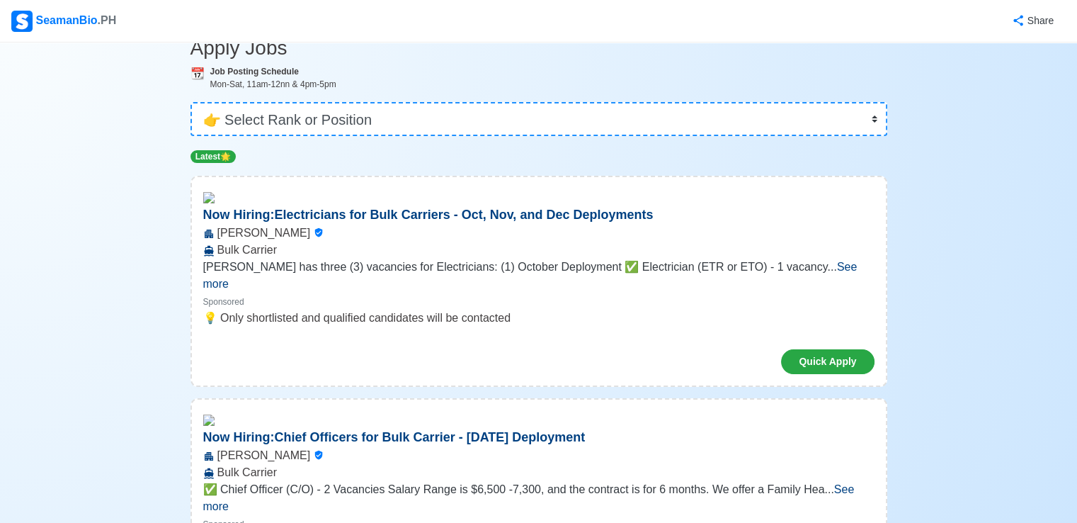
click at [844, 272] on span "See more" at bounding box center [530, 275] width 654 height 29
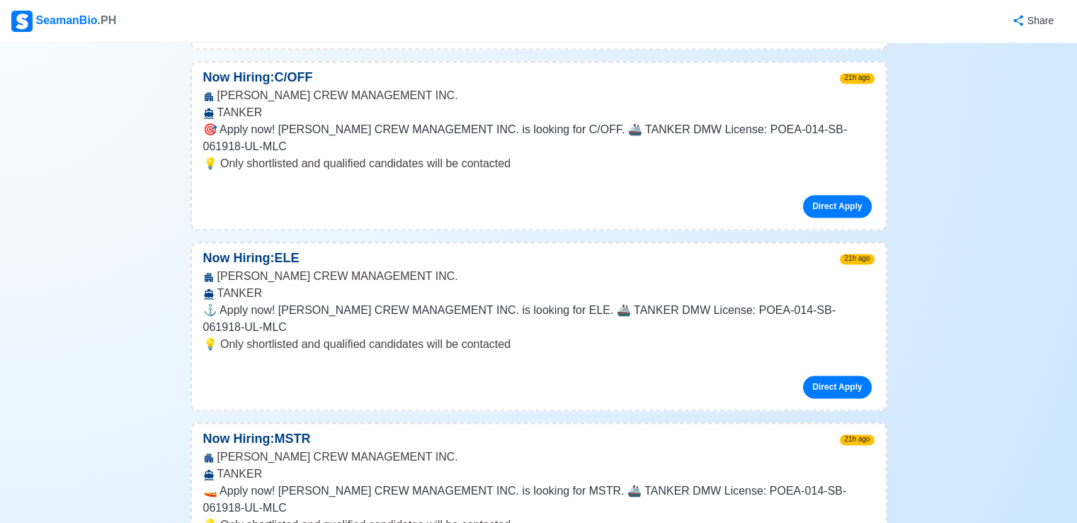
scroll to position [2124, 0]
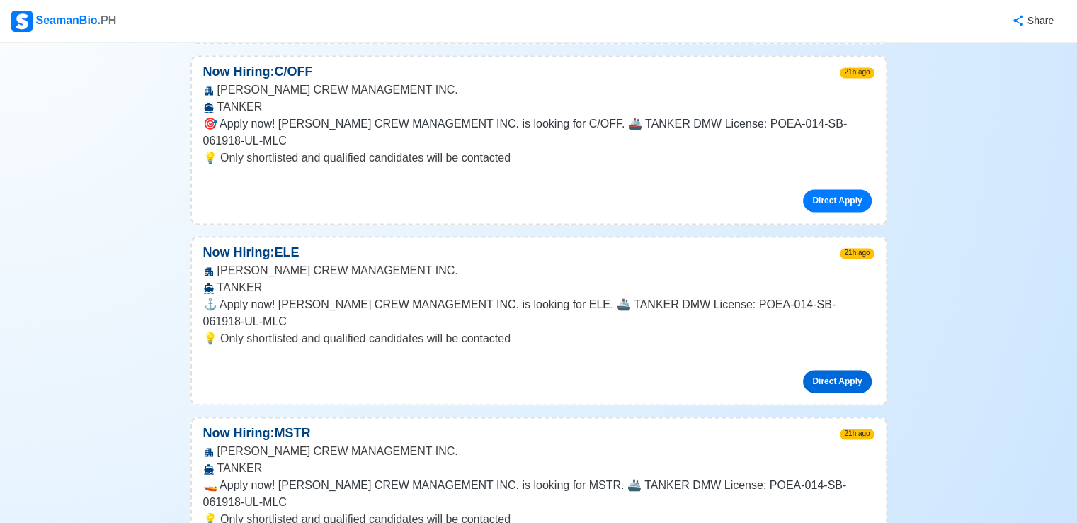
click at [840, 370] on link "Direct Apply" at bounding box center [837, 381] width 68 height 23
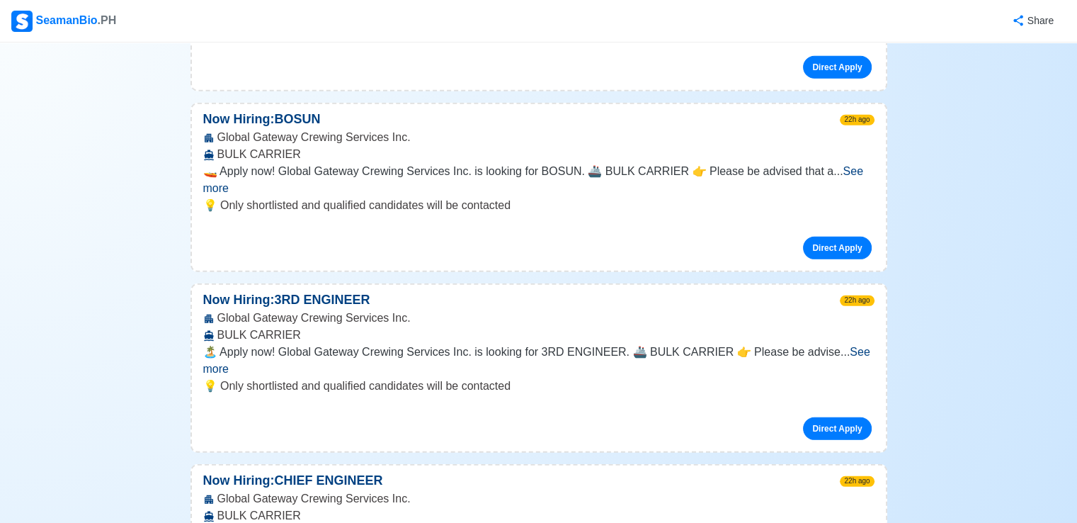
scroll to position [9559, 0]
